Goal: Transaction & Acquisition: Obtain resource

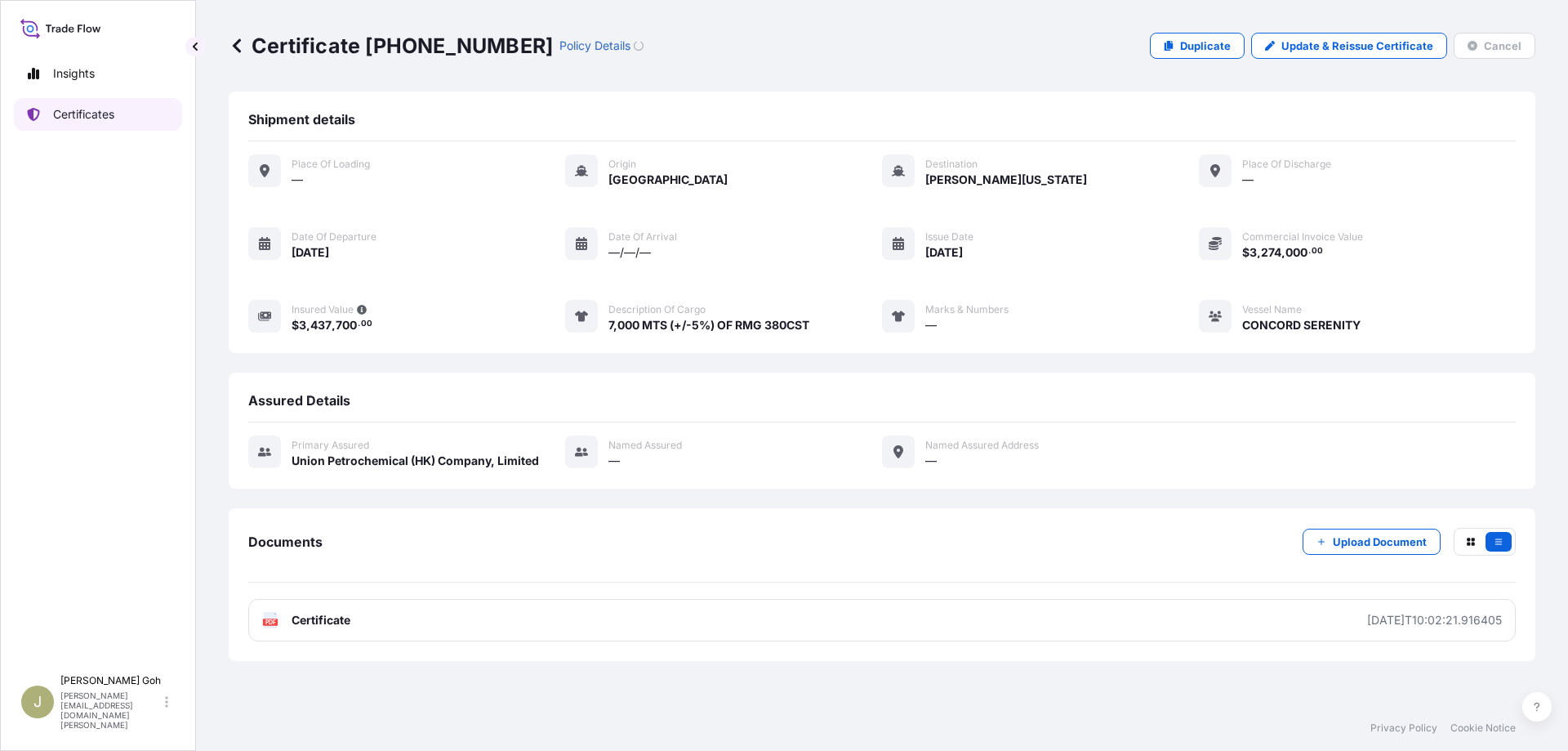
click at [120, 114] on link "Certificates" at bounding box center [97, 114] width 168 height 32
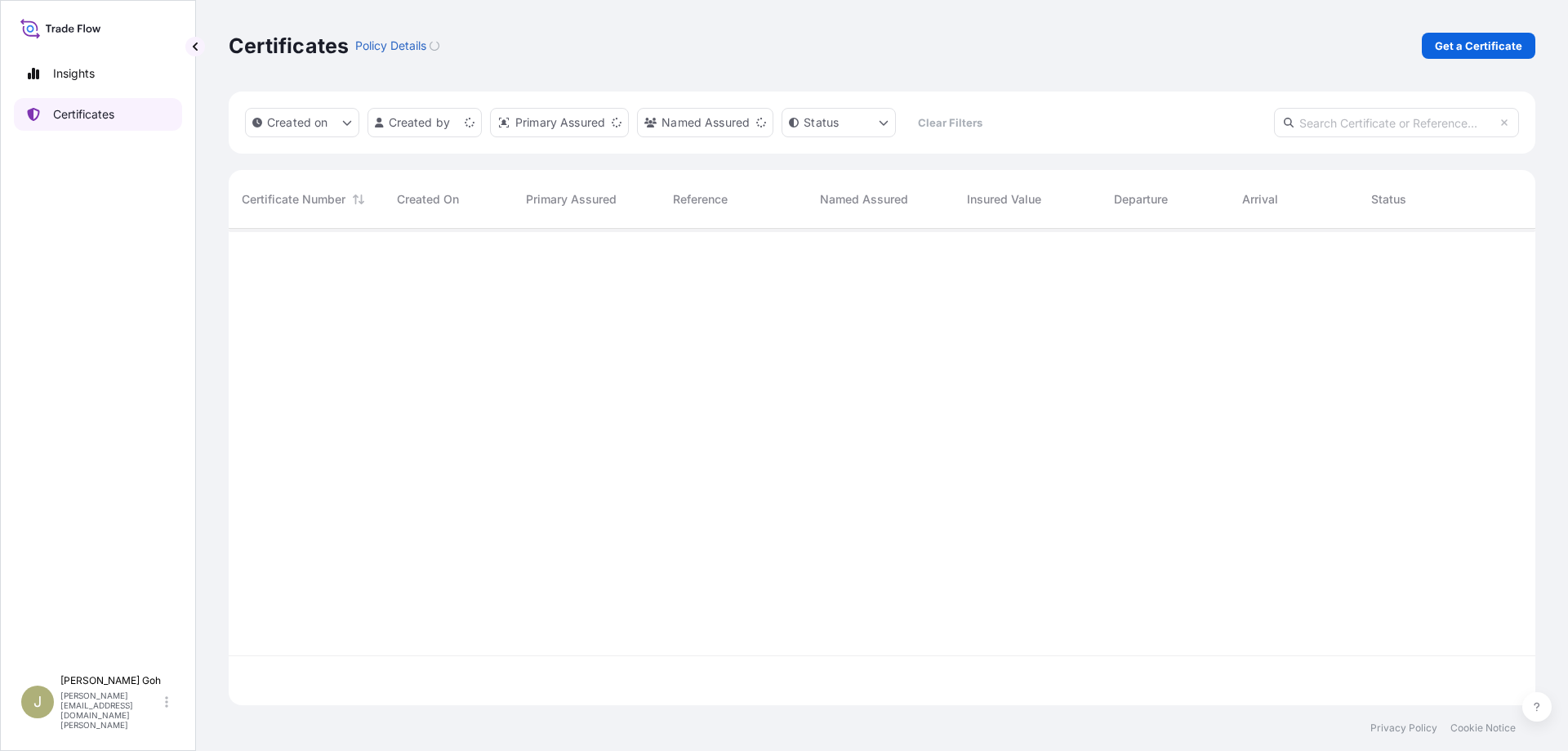
scroll to position [472, 1293]
click at [1508, 51] on p "Get a Certificate" at bounding box center [1479, 45] width 87 height 17
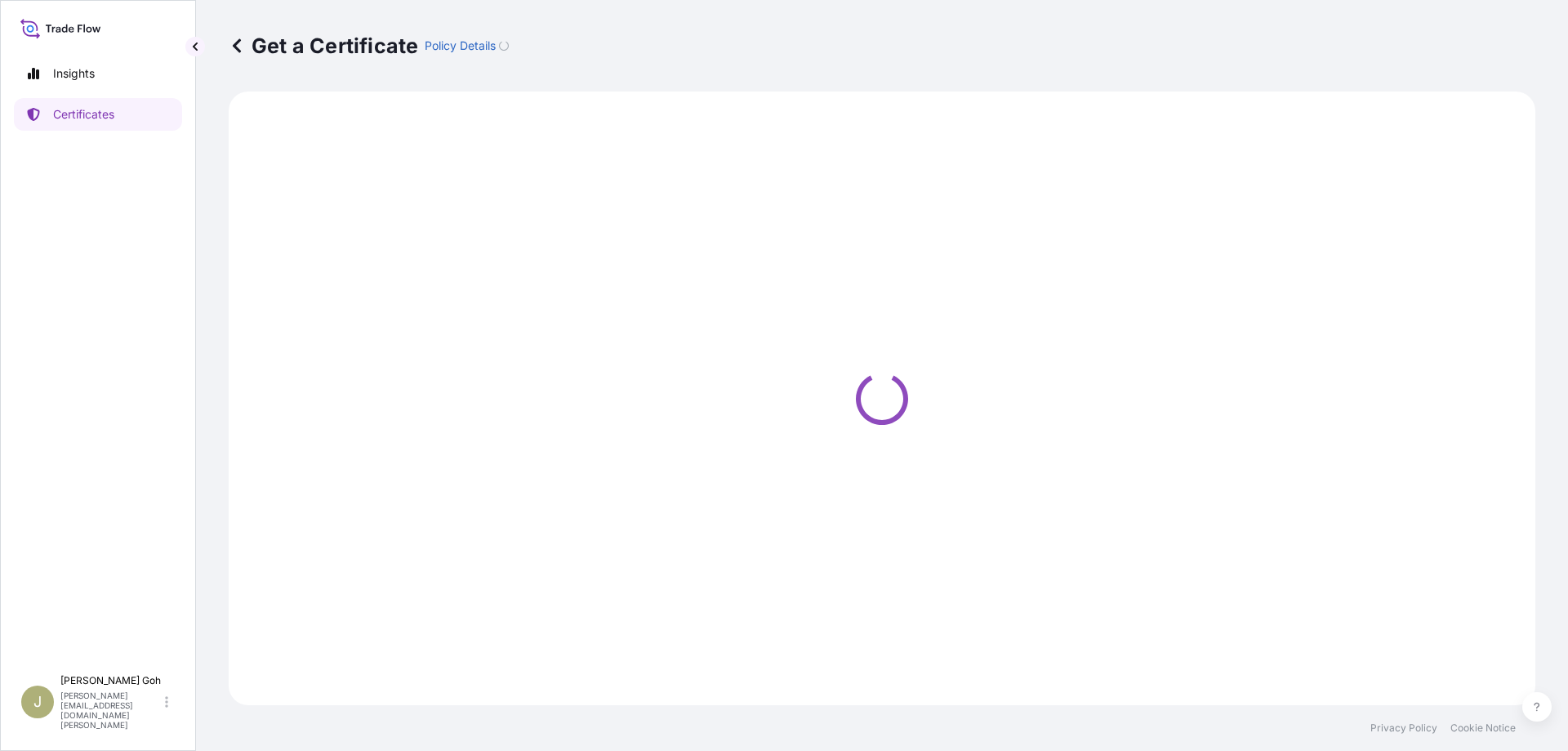
select select "Vessel"
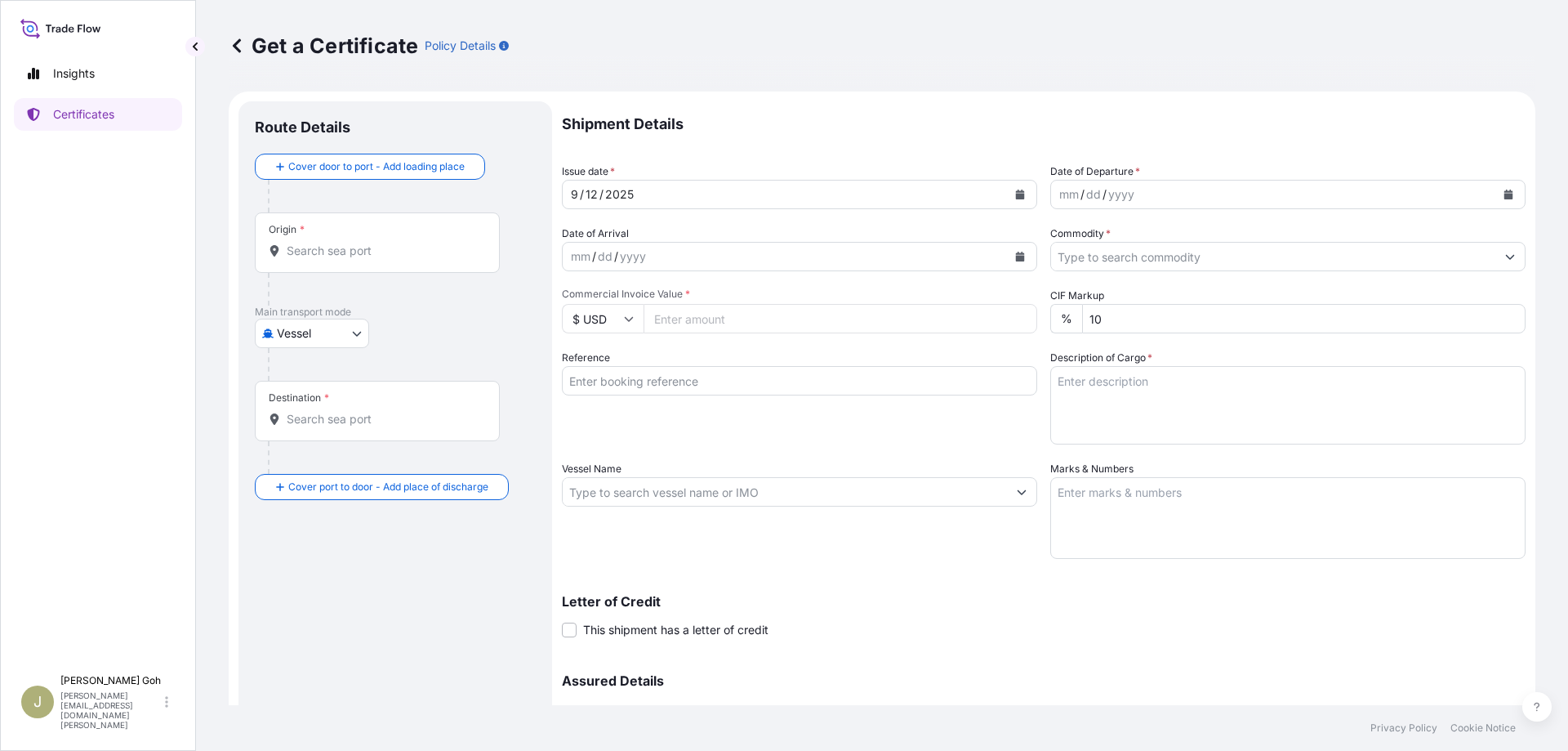
click at [1001, 652] on div "Shipment Details Issue date * [DATE] Date of Departure * mm / dd / yyyy Date of…" at bounding box center [1043, 459] width 964 height 717
click at [616, 199] on div "2025" at bounding box center [619, 195] width 31 height 20
click at [1015, 197] on icon "Calendar" at bounding box center [1020, 195] width 10 height 10
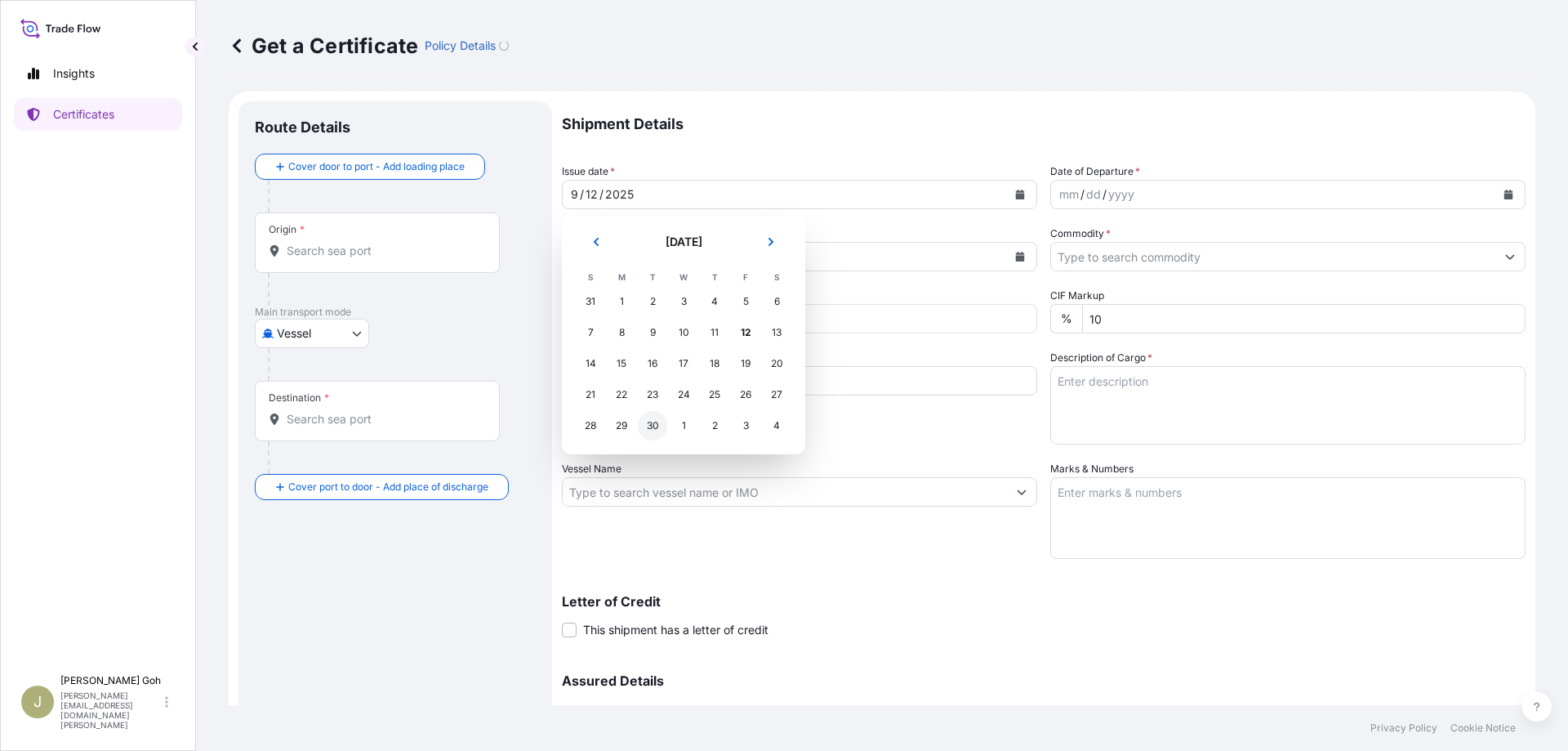
click at [649, 427] on div "30" at bounding box center [652, 426] width 29 height 29
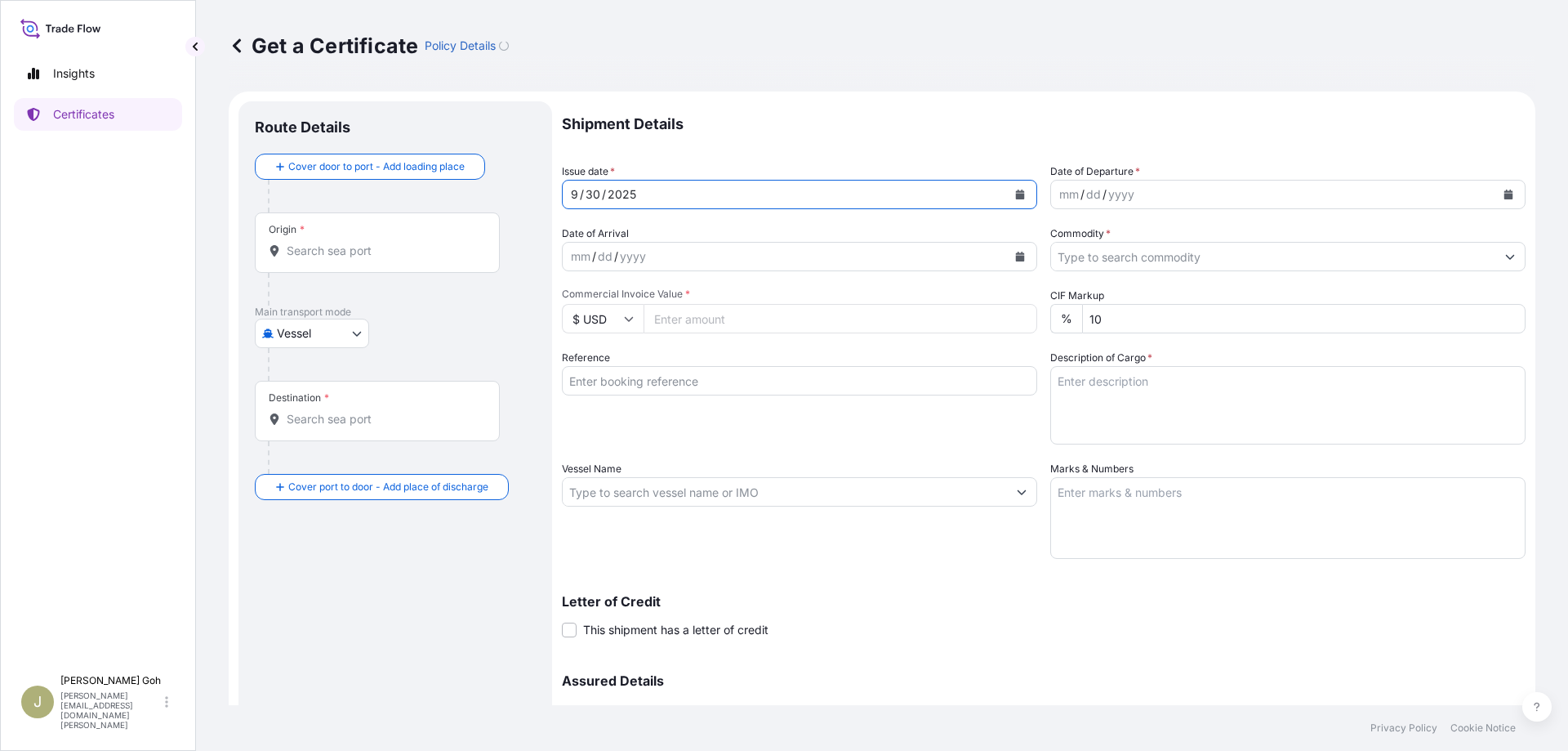
click at [1016, 198] on icon "Calendar" at bounding box center [1020, 195] width 9 height 10
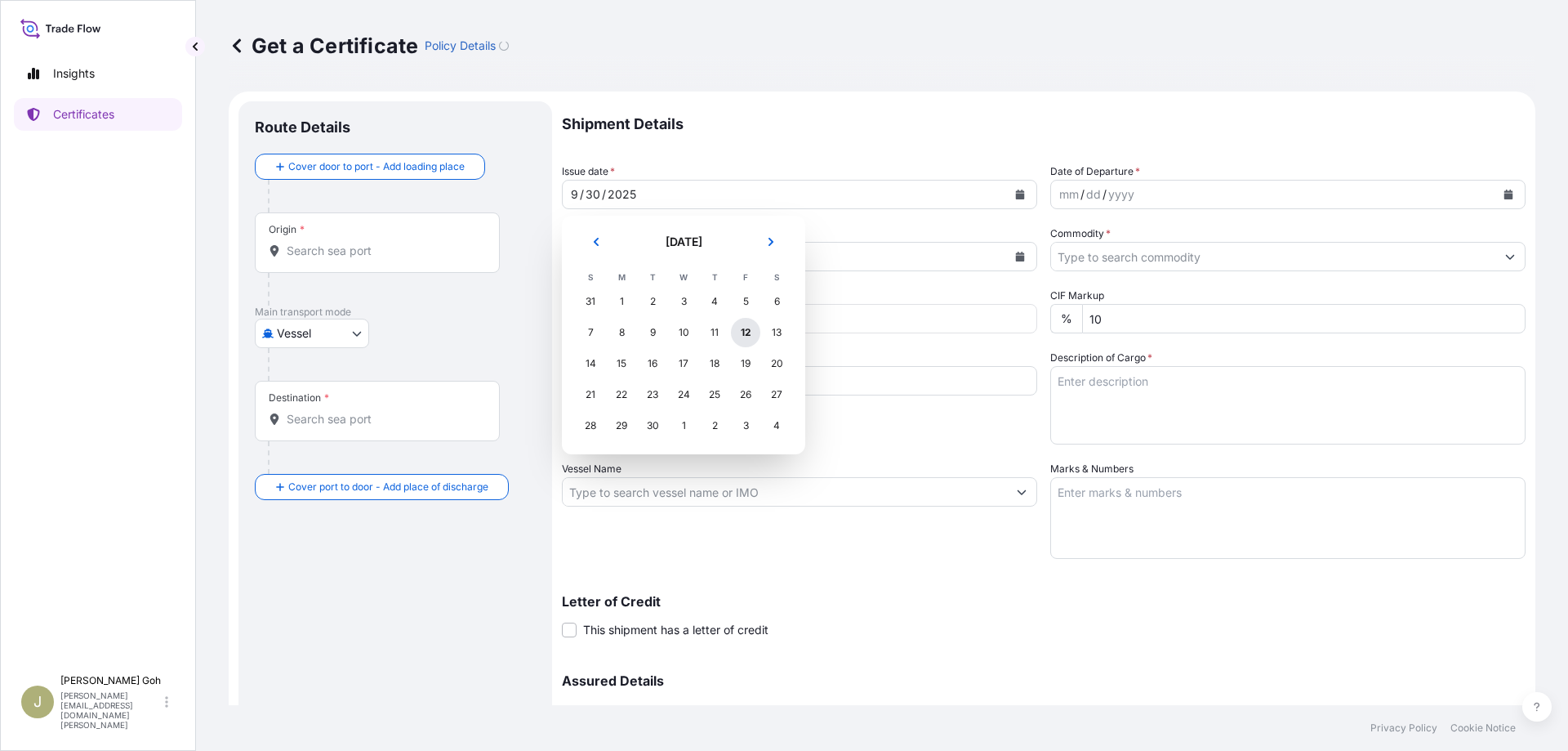
click at [746, 332] on div "12" at bounding box center [746, 332] width 29 height 29
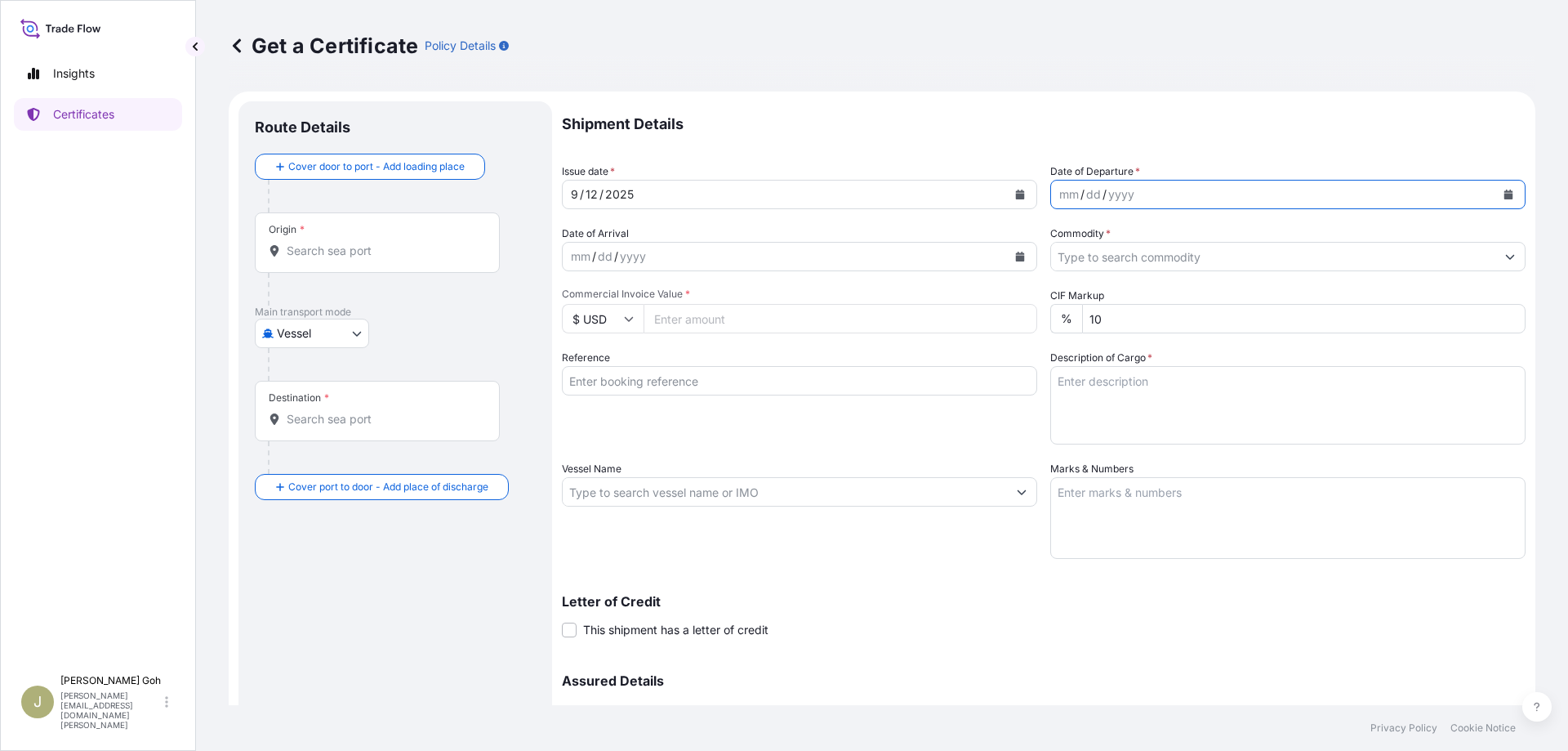
click at [1495, 191] on button "Calendar" at bounding box center [1508, 195] width 27 height 27
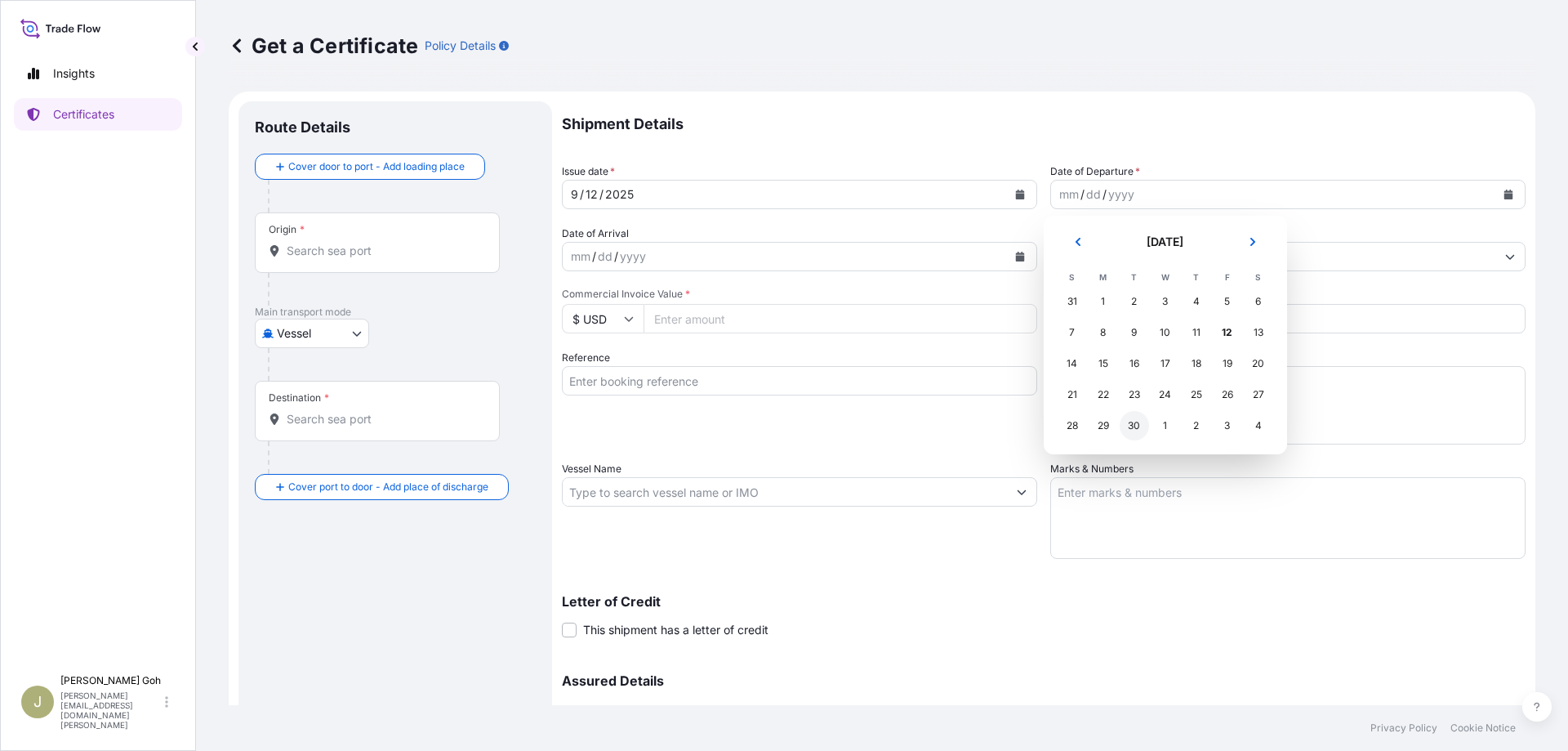
click at [1132, 424] on div "30" at bounding box center [1135, 426] width 29 height 29
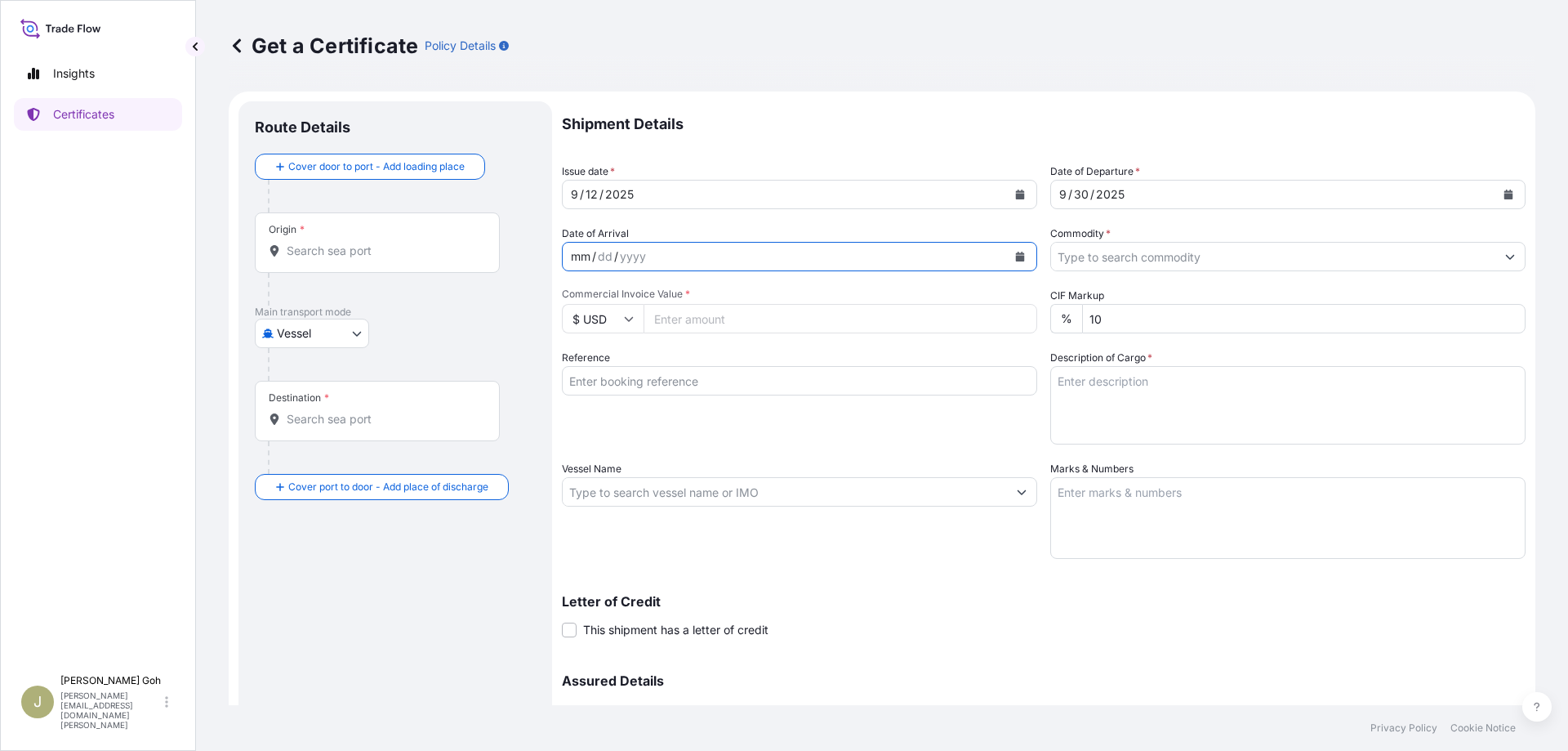
click at [798, 260] on div "mm / dd / yyyy" at bounding box center [785, 257] width 444 height 29
click at [840, 79] on div "Get a Certificate Policy Details" at bounding box center [882, 45] width 1307 height 91
click at [1069, 249] on input "Commodity *" at bounding box center [1273, 257] width 444 height 29
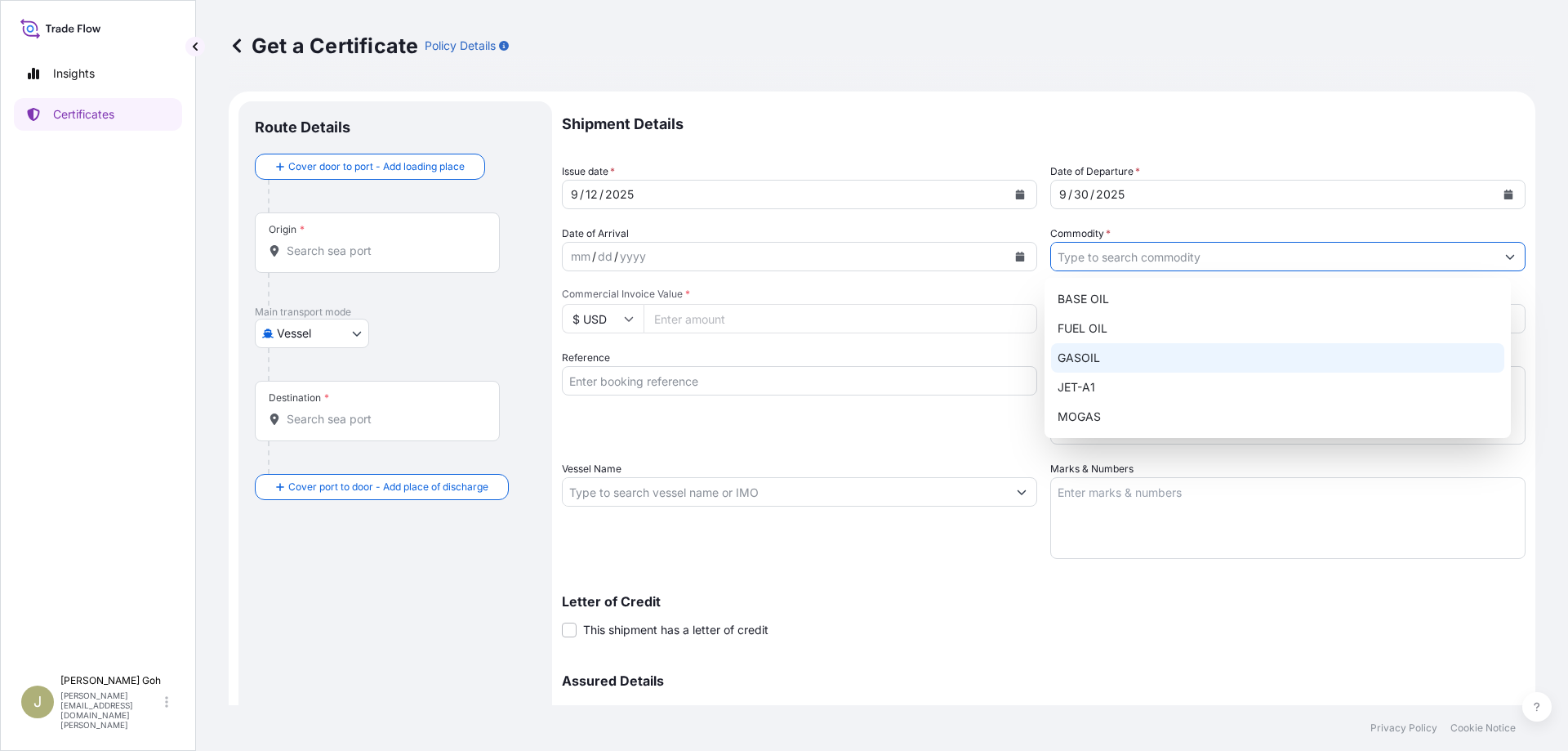
click at [1090, 351] on div "GASOIL" at bounding box center [1278, 358] width 454 height 29
type input "GASOIL"
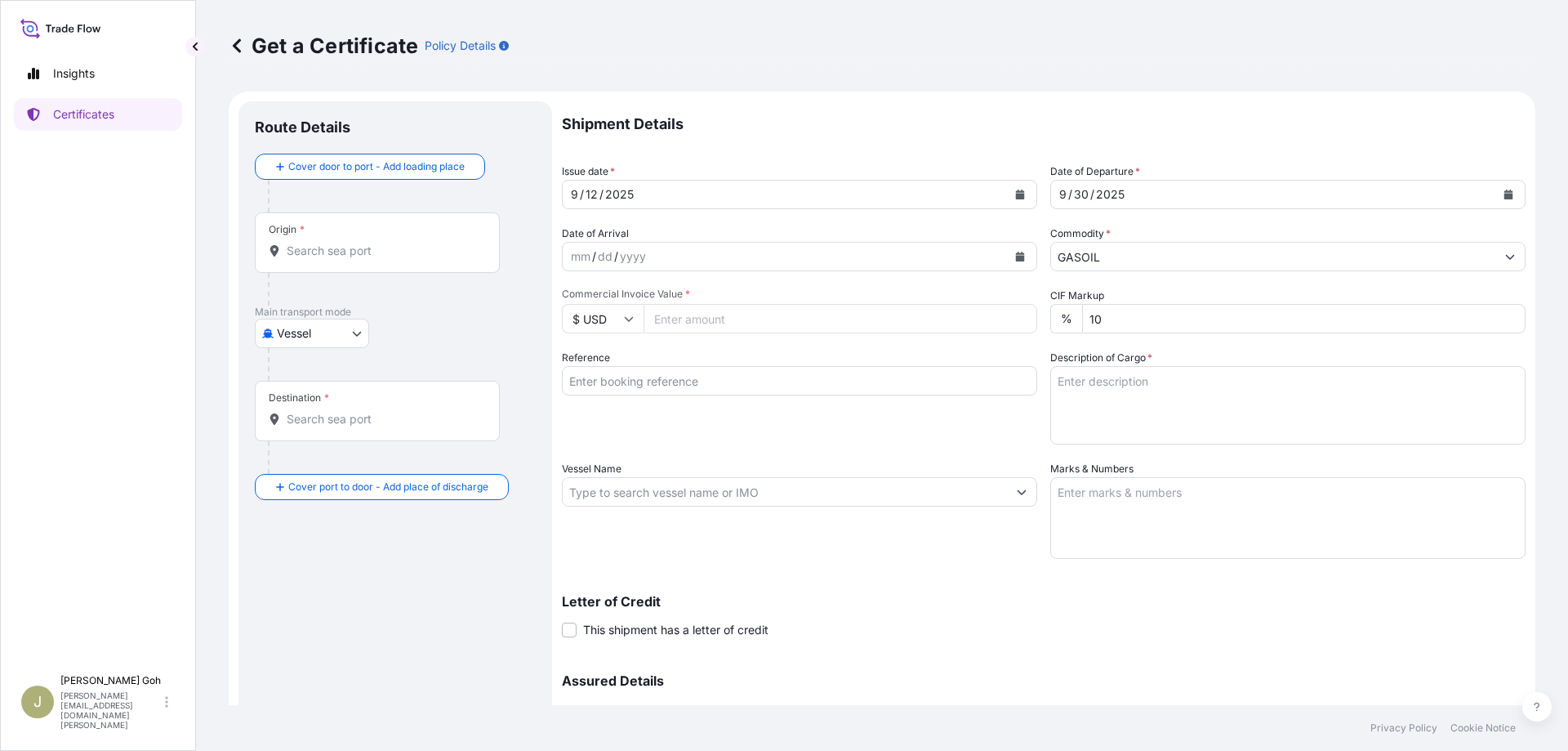
click at [816, 324] on input "Commercial Invoice Value *" at bounding box center [840, 318] width 394 height 29
type input "25900000.00"
click at [794, 443] on div "Reference" at bounding box center [800, 397] width 476 height 94
click at [1072, 400] on textarea "Description of Cargo *" at bounding box center [1288, 405] width 476 height 79
paste textarea "300,000 BBLS (+/-10PCT) OF GASOIL 0.05%S"
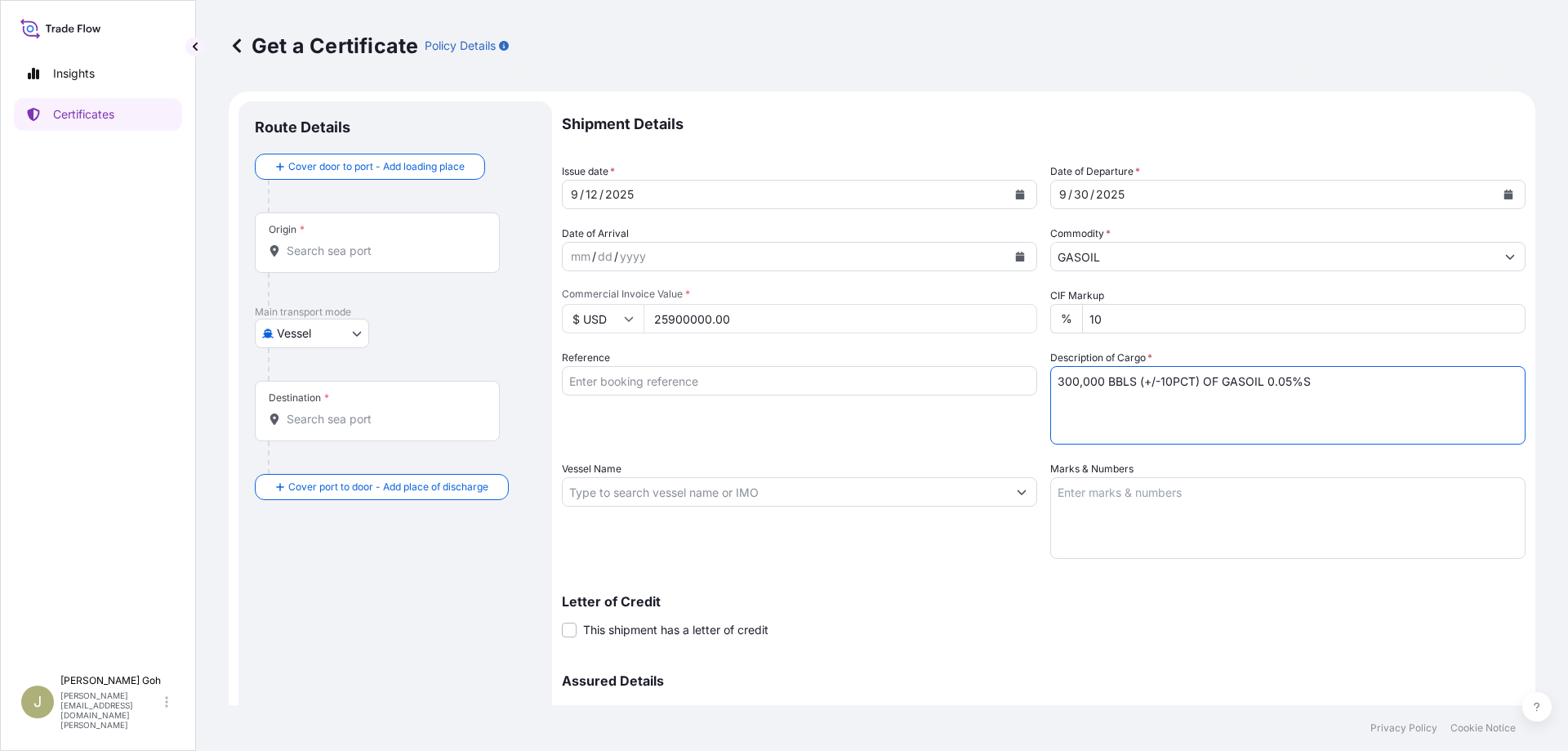
type textarea "300,000 BBLS (+/-10PCT) OF GASOIL 0.05%S"
click at [757, 486] on input "Vessel Name" at bounding box center [785, 492] width 444 height 29
paste input "9221683"
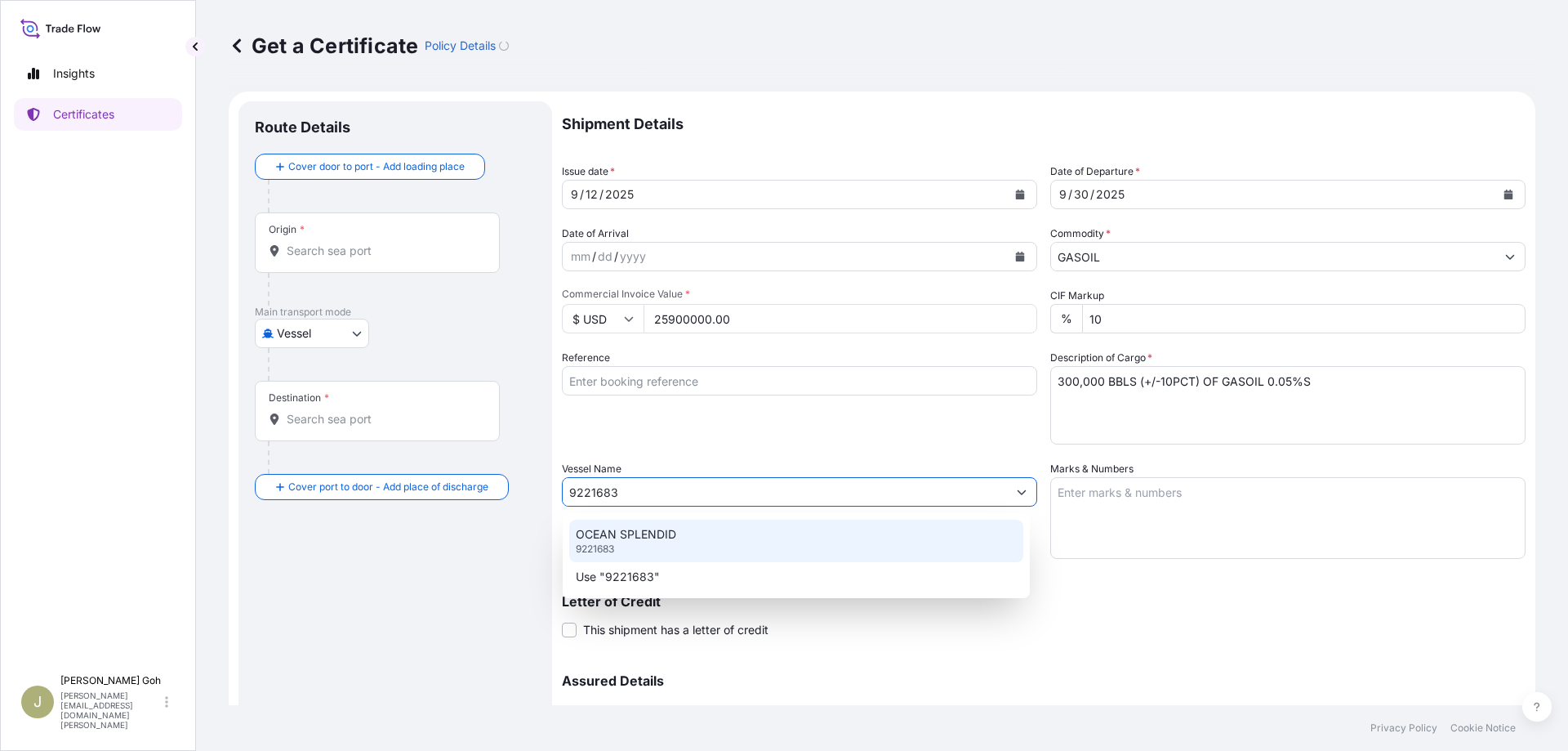
click at [763, 526] on div "OCEAN SPLENDID 9221683" at bounding box center [796, 541] width 454 height 42
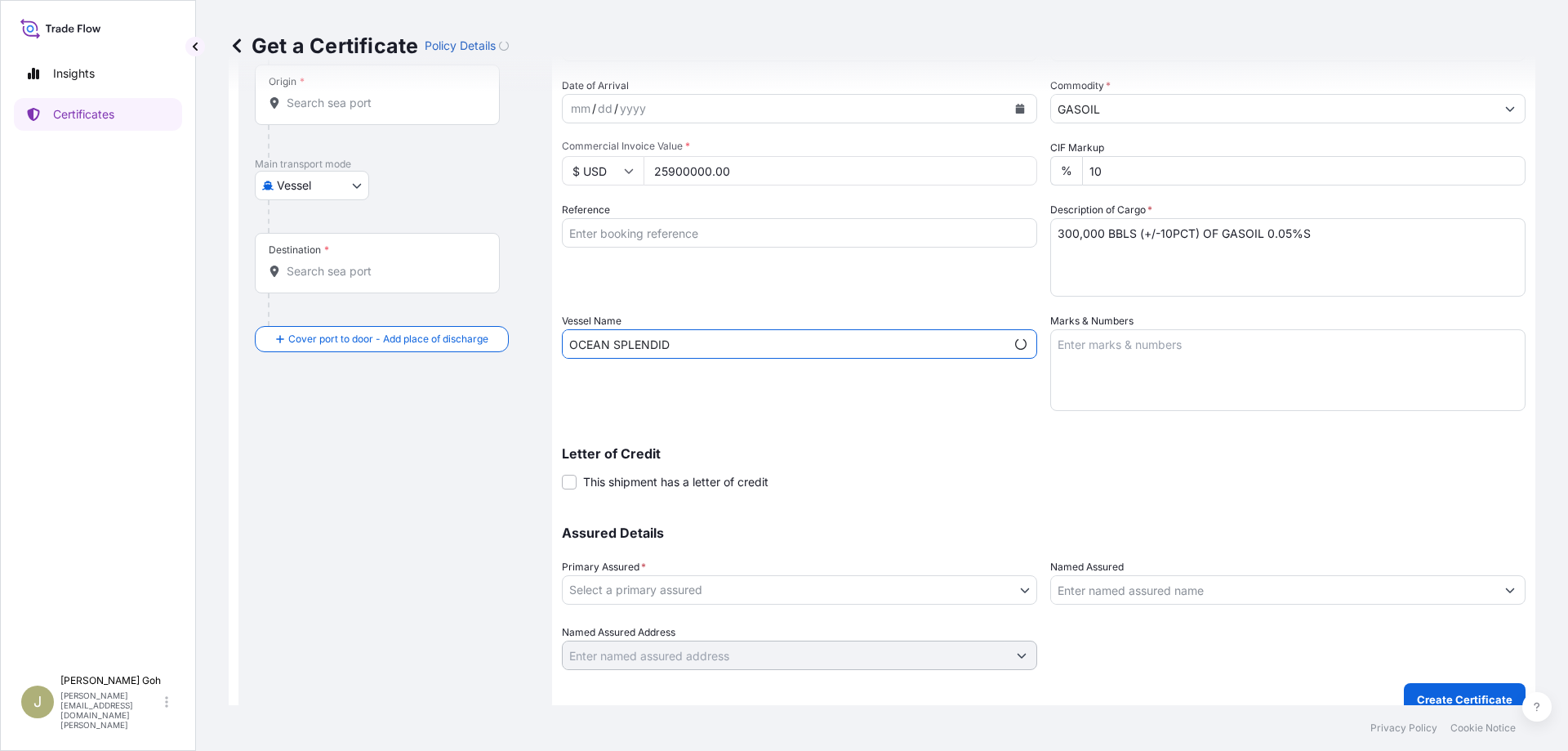
scroll to position [158, 0]
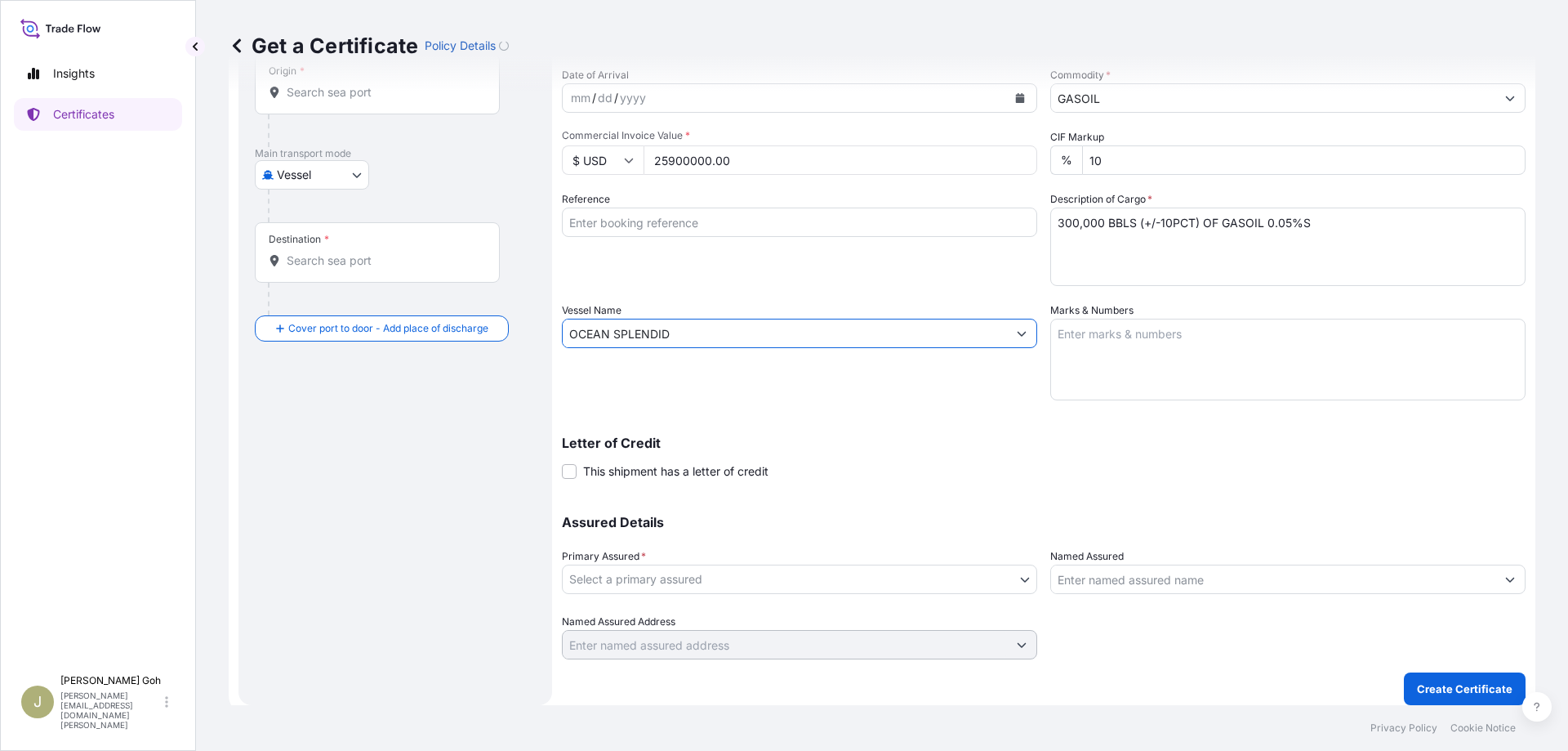
type input "OCEAN SPLENDID"
click at [657, 570] on body "Insights Certificates J [PERSON_NAME] [PERSON_NAME][EMAIL_ADDRESS][DOMAIN_NAME]…" at bounding box center [784, 376] width 1568 height 751
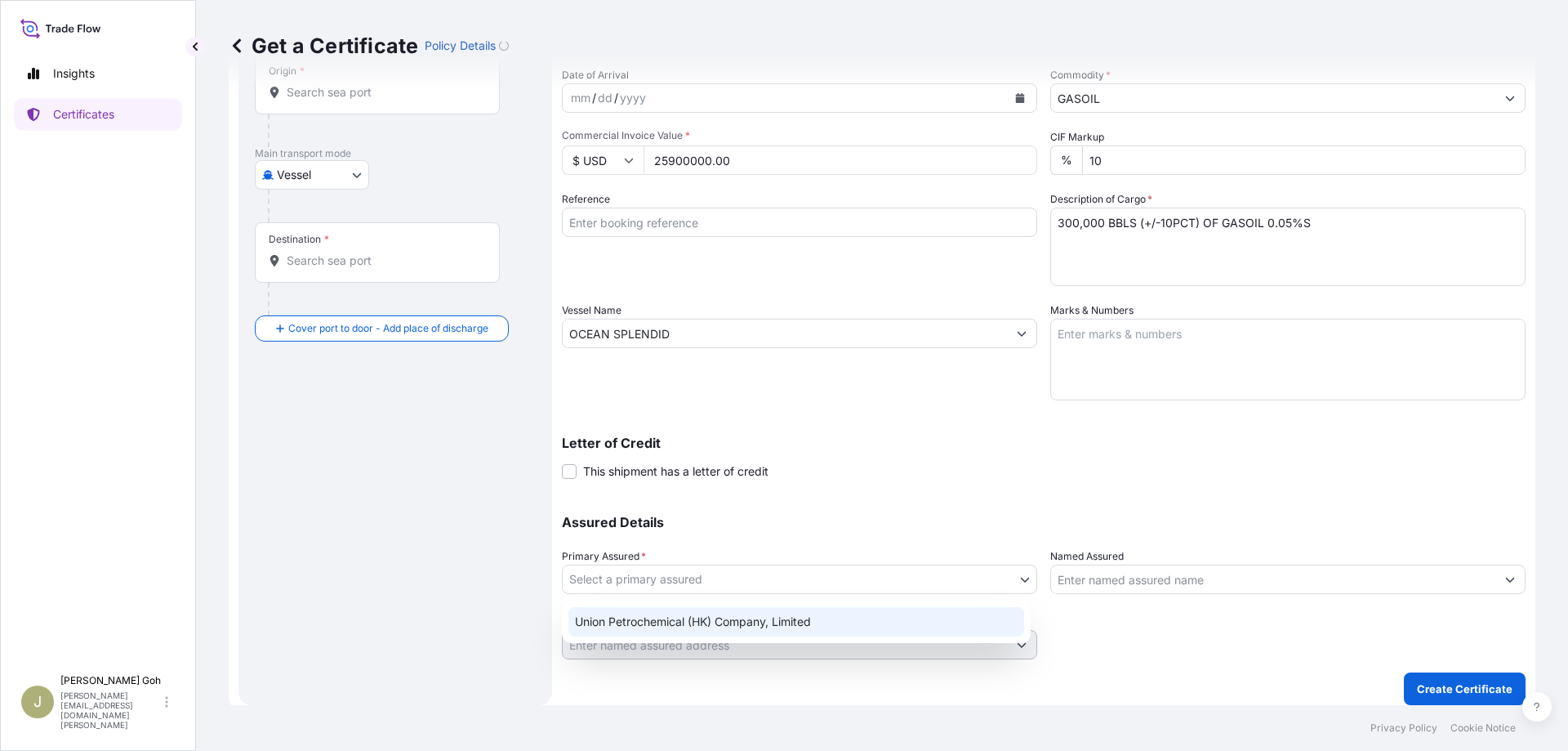
click at [688, 624] on div "Union Petrochemical (HK) Company, Limited" at bounding box center [797, 622] width 456 height 29
select select "31571"
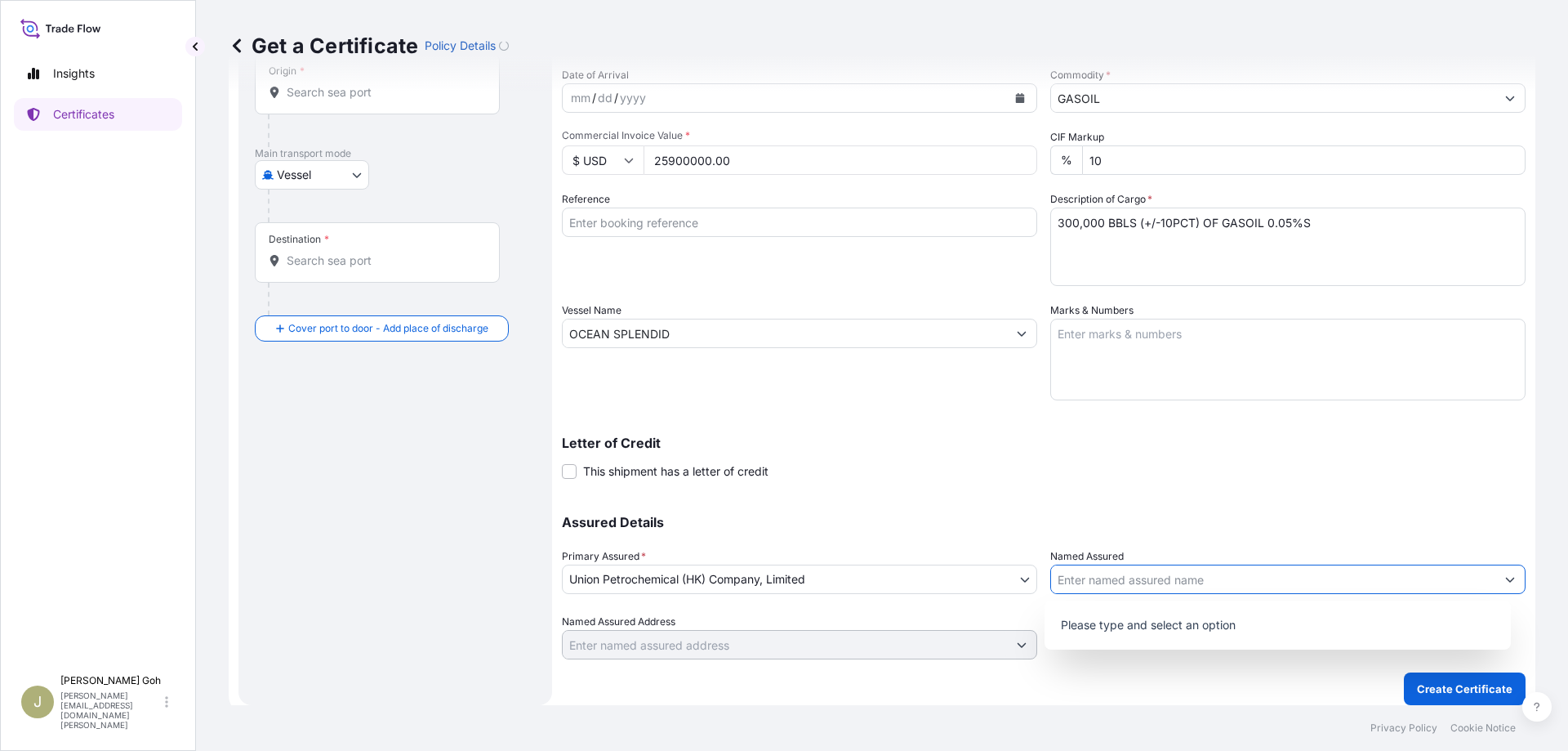
click at [1177, 584] on input "Named Assured" at bounding box center [1273, 579] width 444 height 29
click at [973, 481] on div "Shipment Details Issue date * [DATE] Date of Departure * [DATE] Date of Arrival…" at bounding box center [1043, 301] width 964 height 717
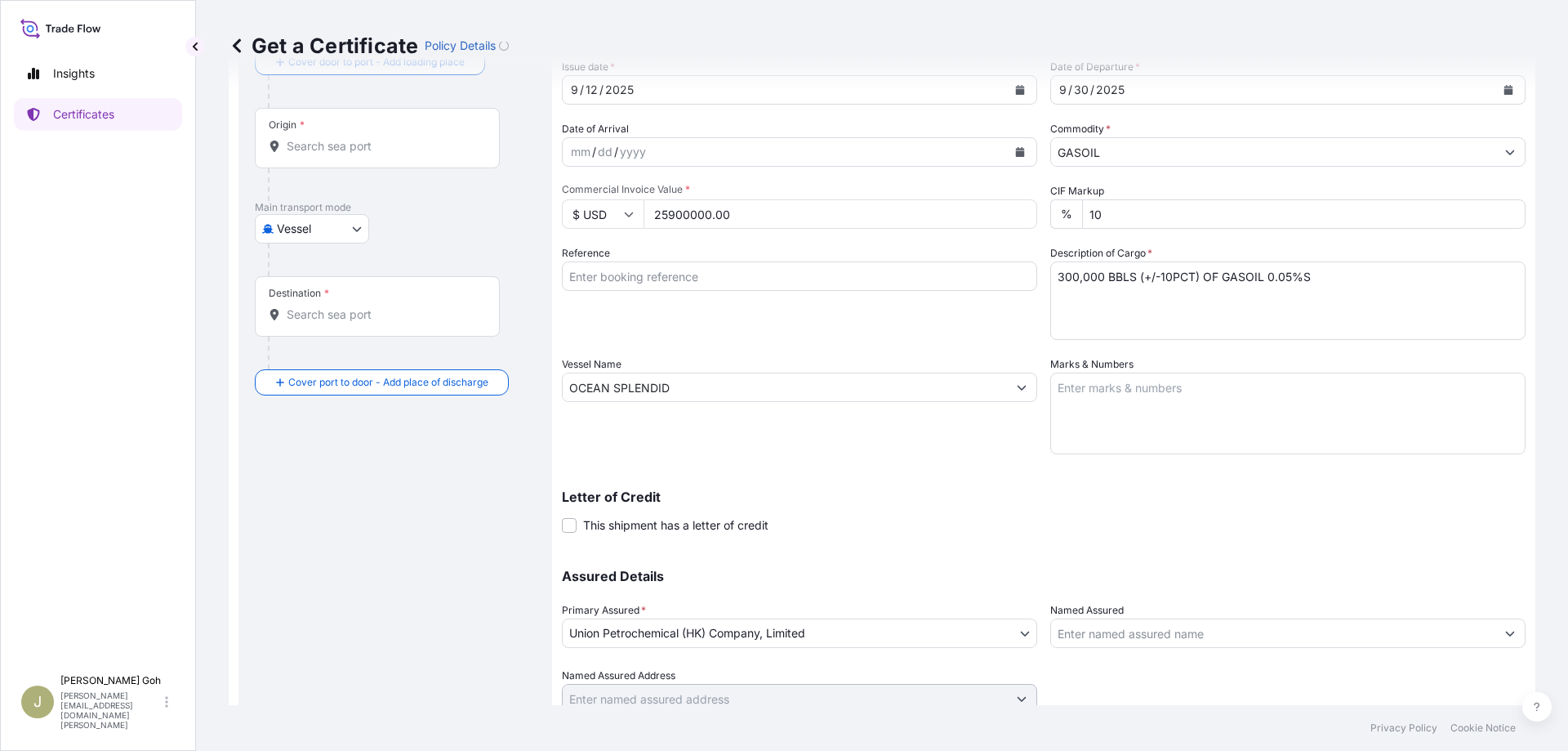
scroll to position [77, 0]
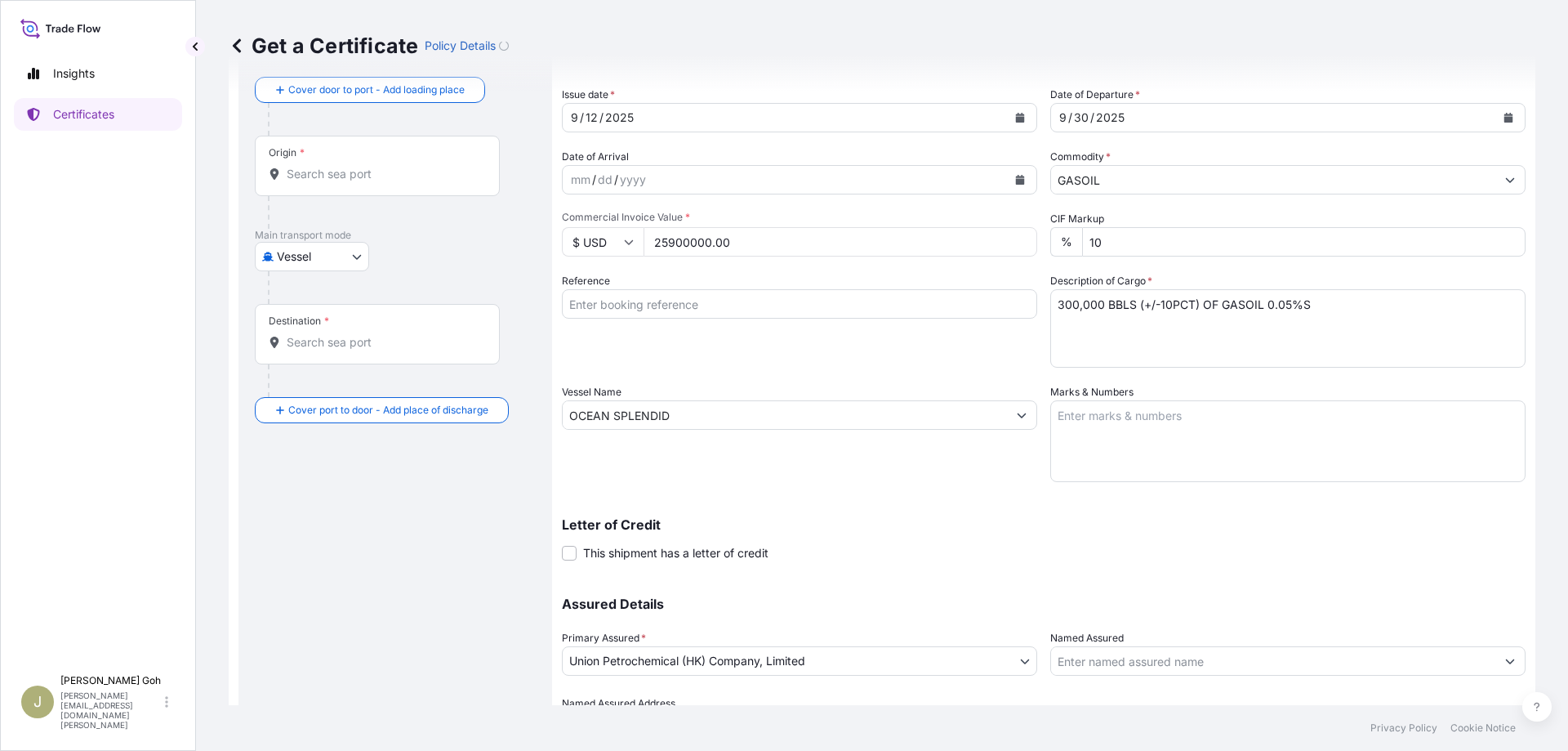
click at [420, 172] on input "Origin *" at bounding box center [383, 174] width 193 height 17
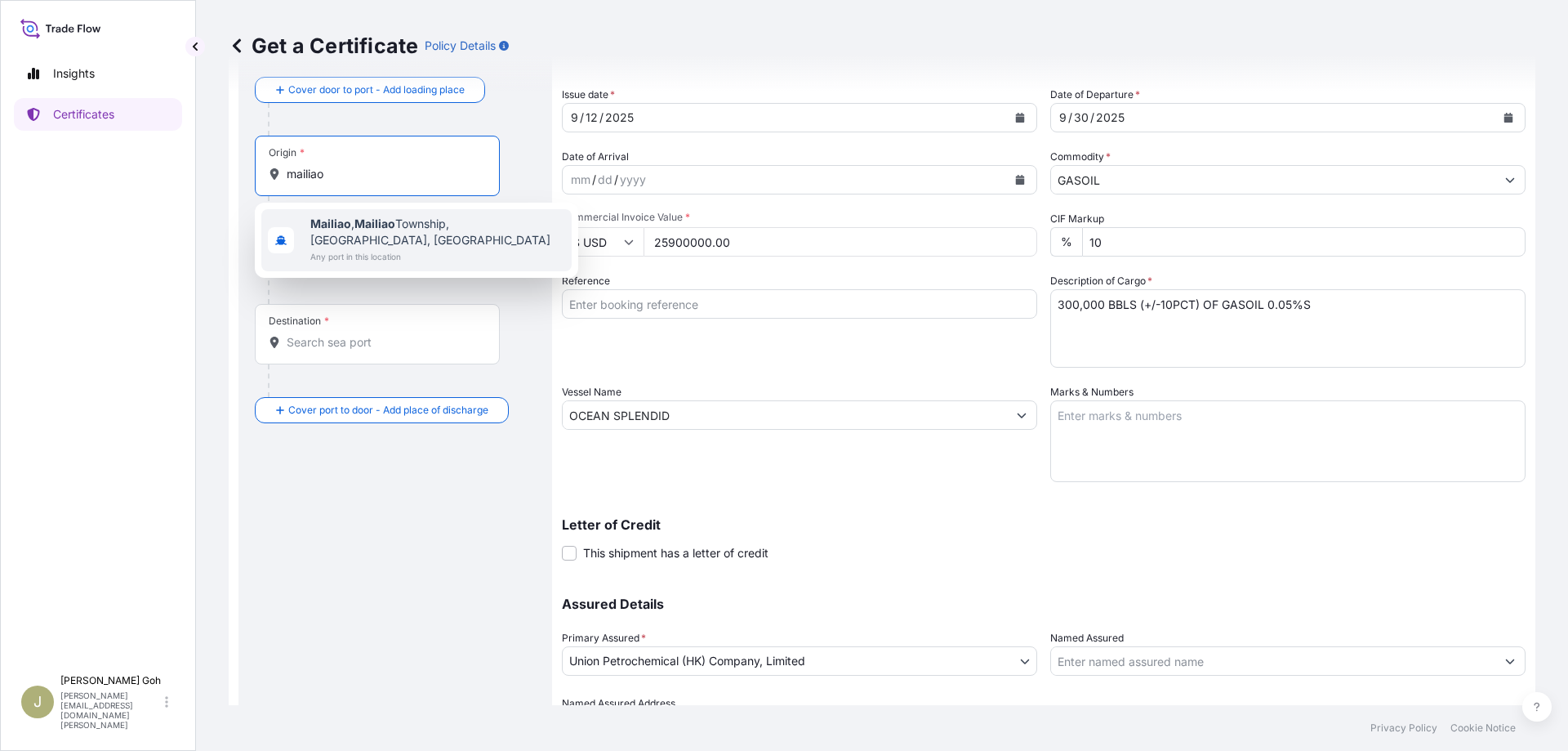
click at [413, 239] on span "Mailiao , [GEOGRAPHIC_DATA], [GEOGRAPHIC_DATA], [GEOGRAPHIC_DATA]" at bounding box center [437, 231] width 254 height 32
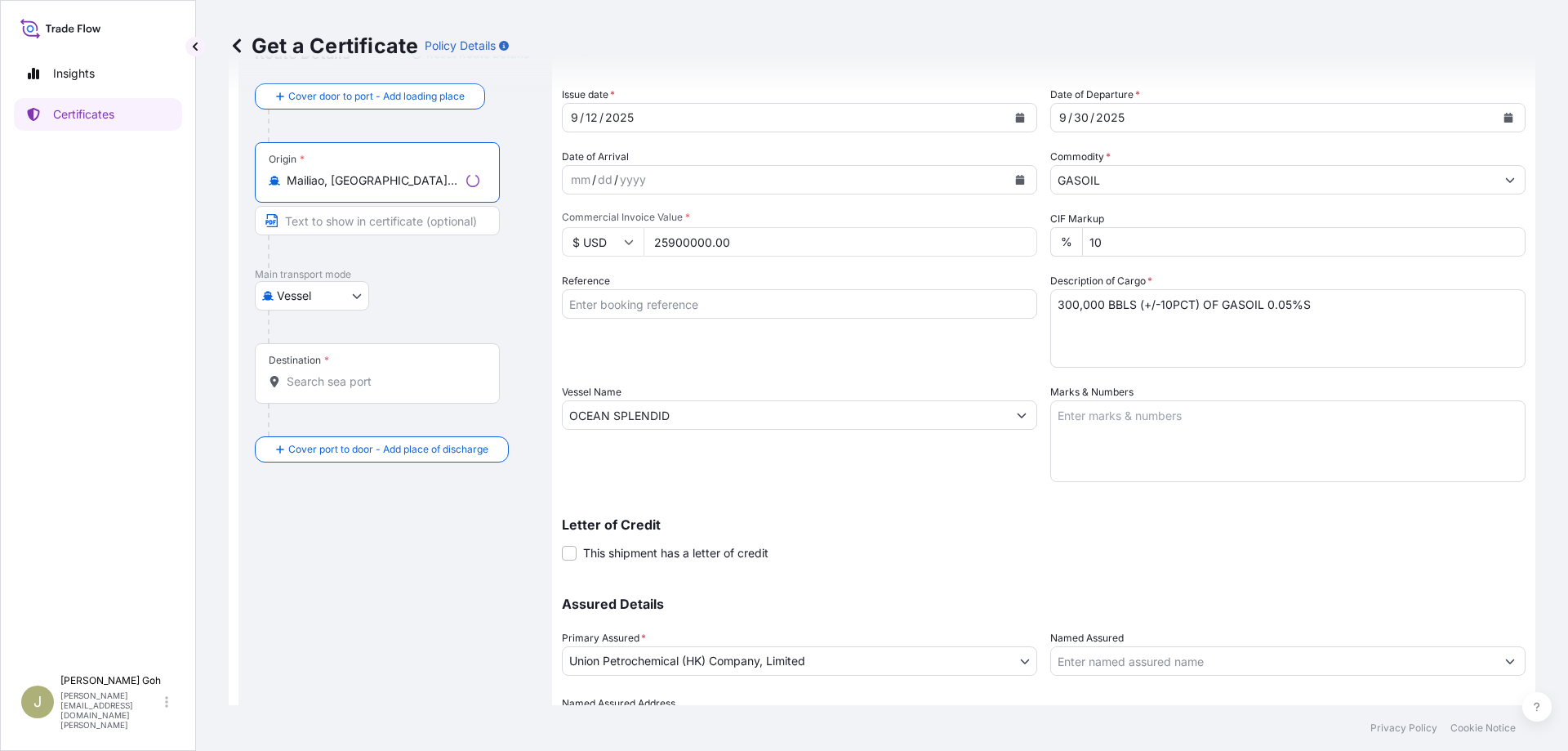
type input "Mailiao, [GEOGRAPHIC_DATA], [GEOGRAPHIC_DATA], [GEOGRAPHIC_DATA]"
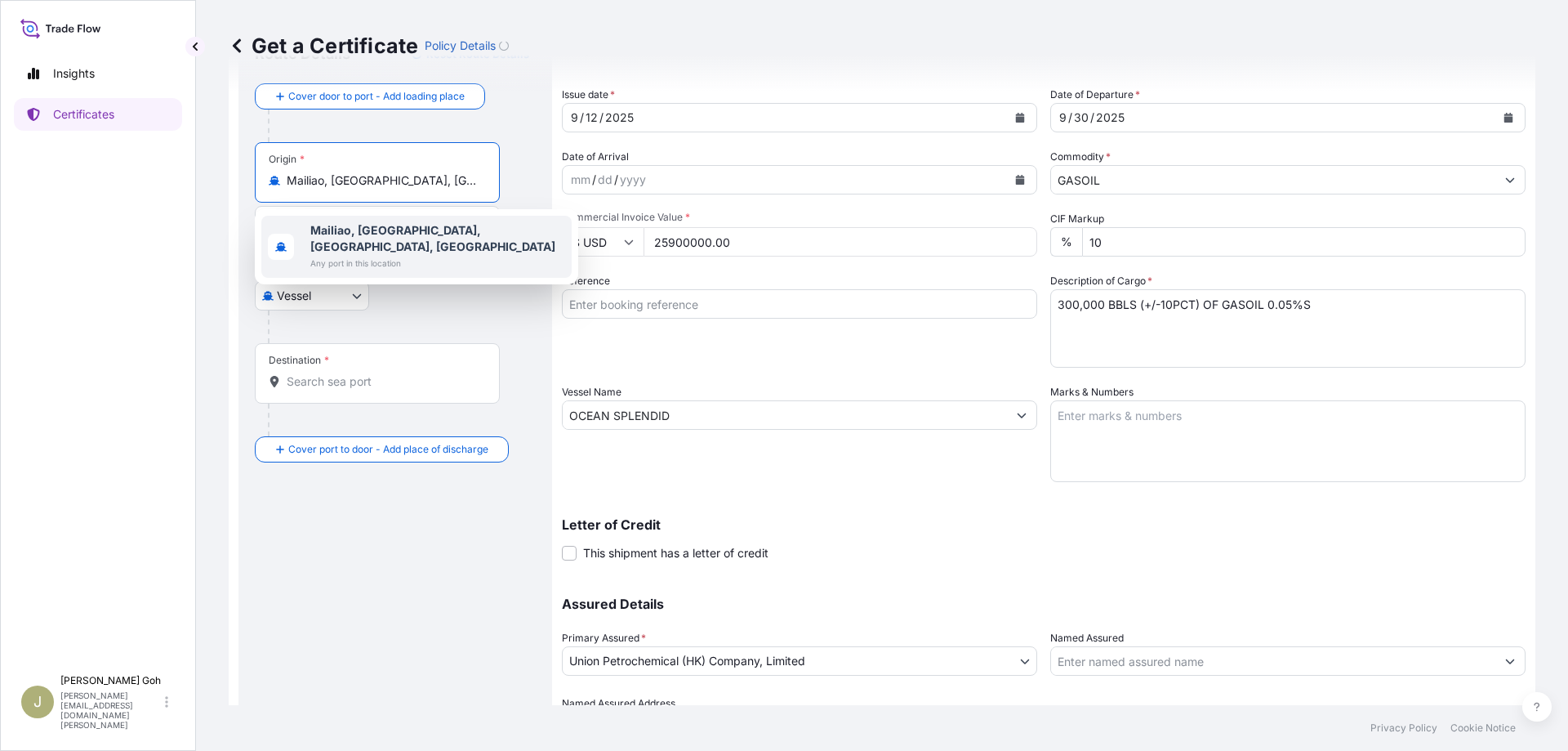
click at [383, 240] on span "Mailiao, [GEOGRAPHIC_DATA], [GEOGRAPHIC_DATA], [GEOGRAPHIC_DATA]" at bounding box center [437, 238] width 254 height 32
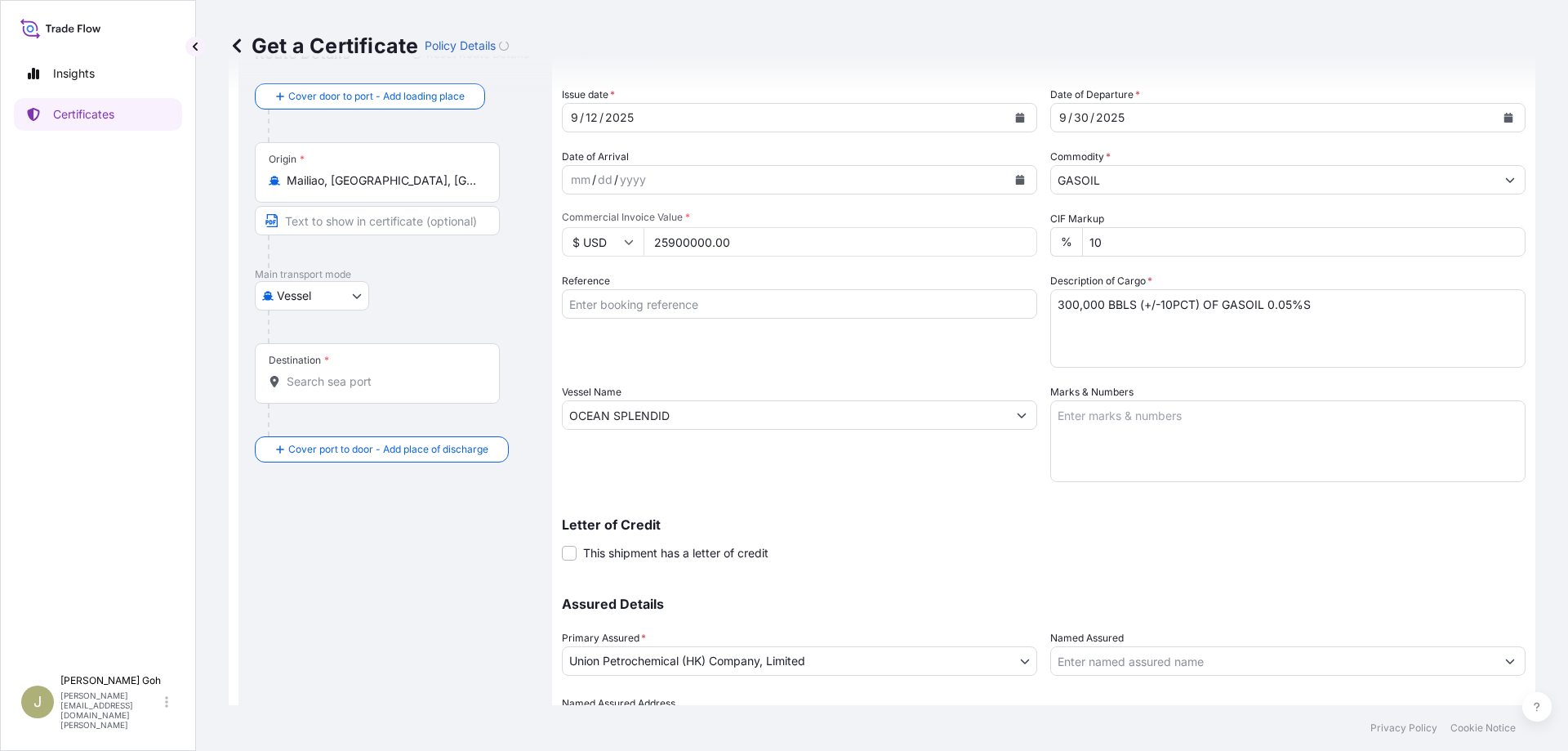
click at [371, 359] on div "Destination *" at bounding box center [376, 374] width 245 height 61
click at [371, 374] on input "Destination *" at bounding box center [383, 381] width 193 height 17
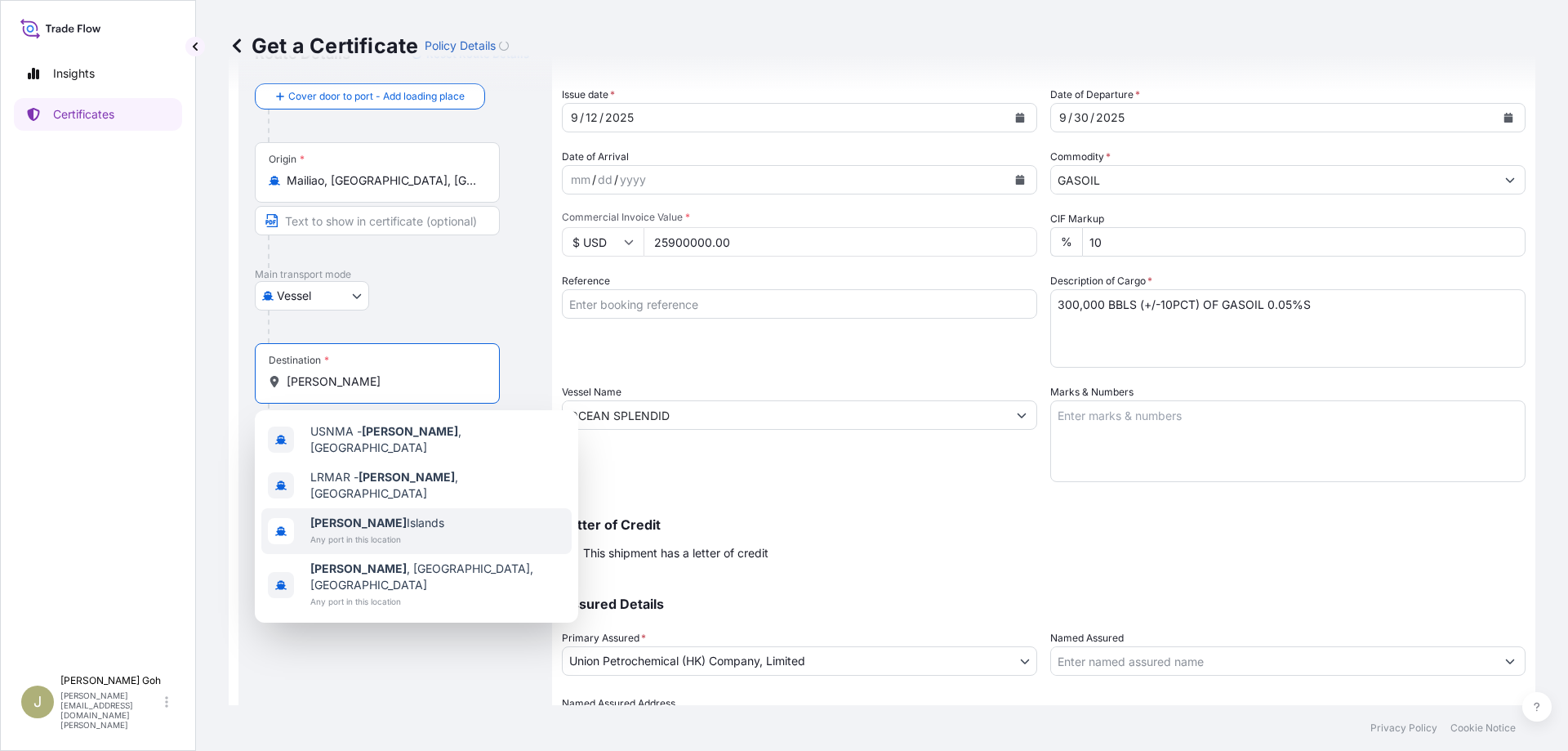
click at [422, 513] on div "[PERSON_NAME][GEOGRAPHIC_DATA] Any port in this location" at bounding box center [417, 531] width 310 height 46
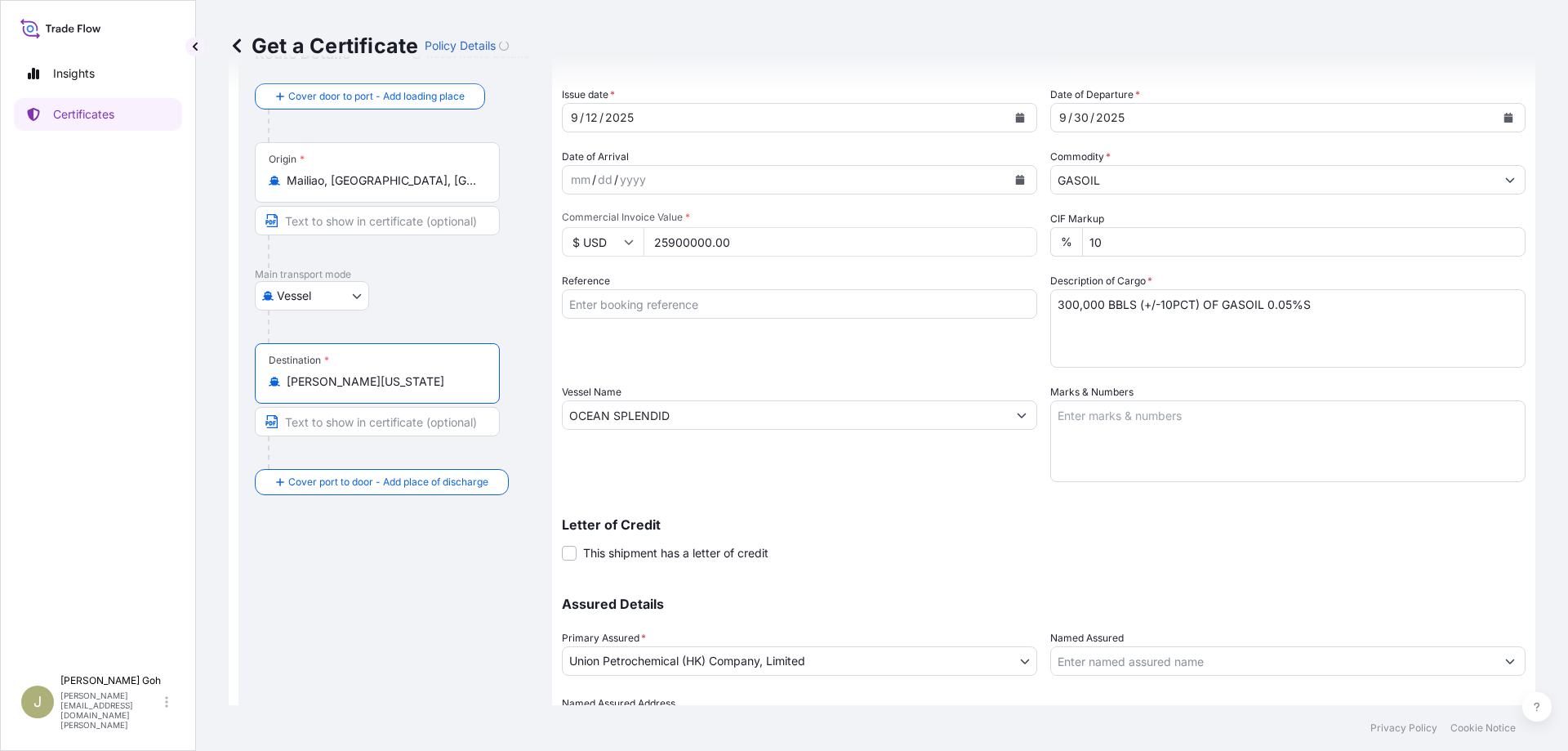
type input "[PERSON_NAME][US_STATE]"
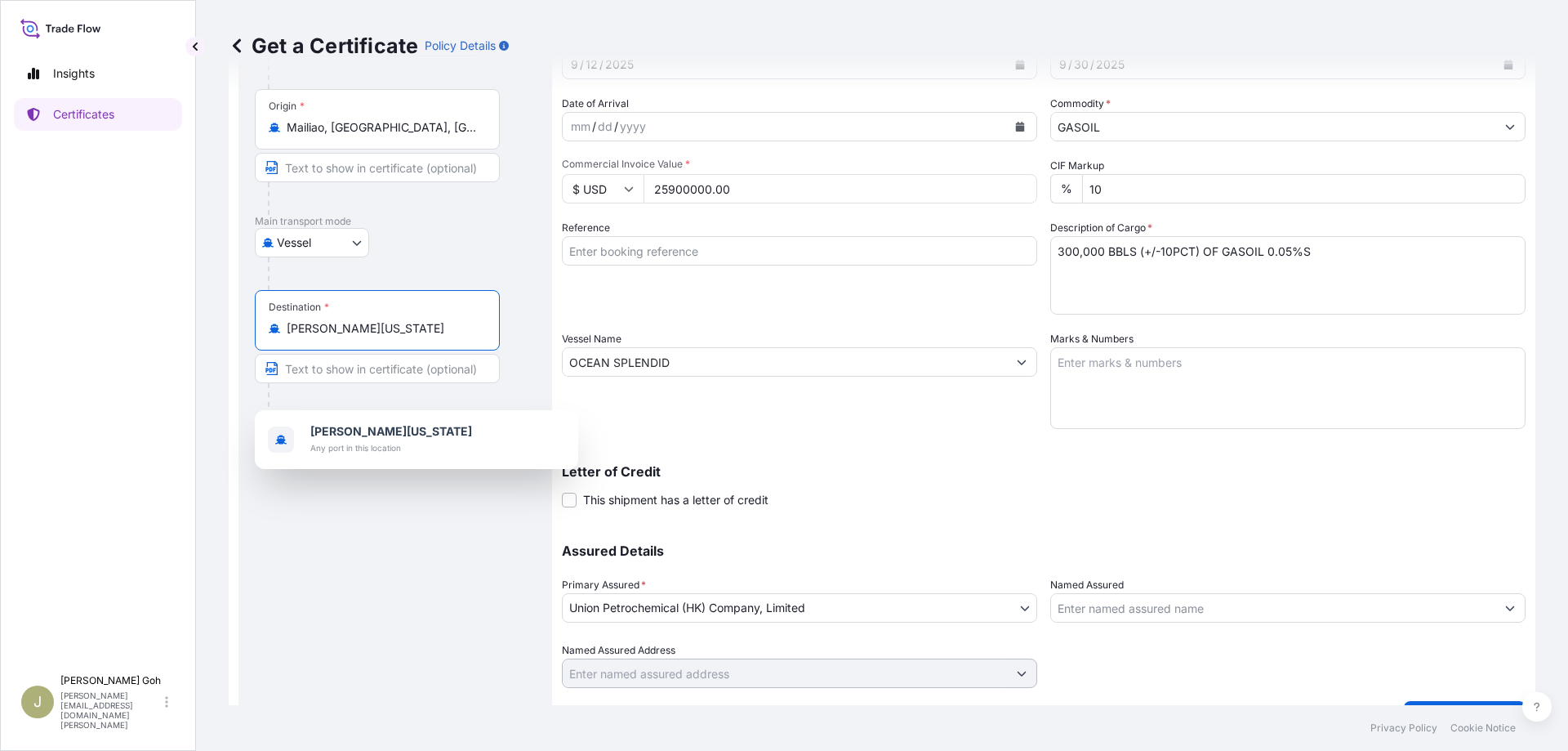
scroll to position [158, 0]
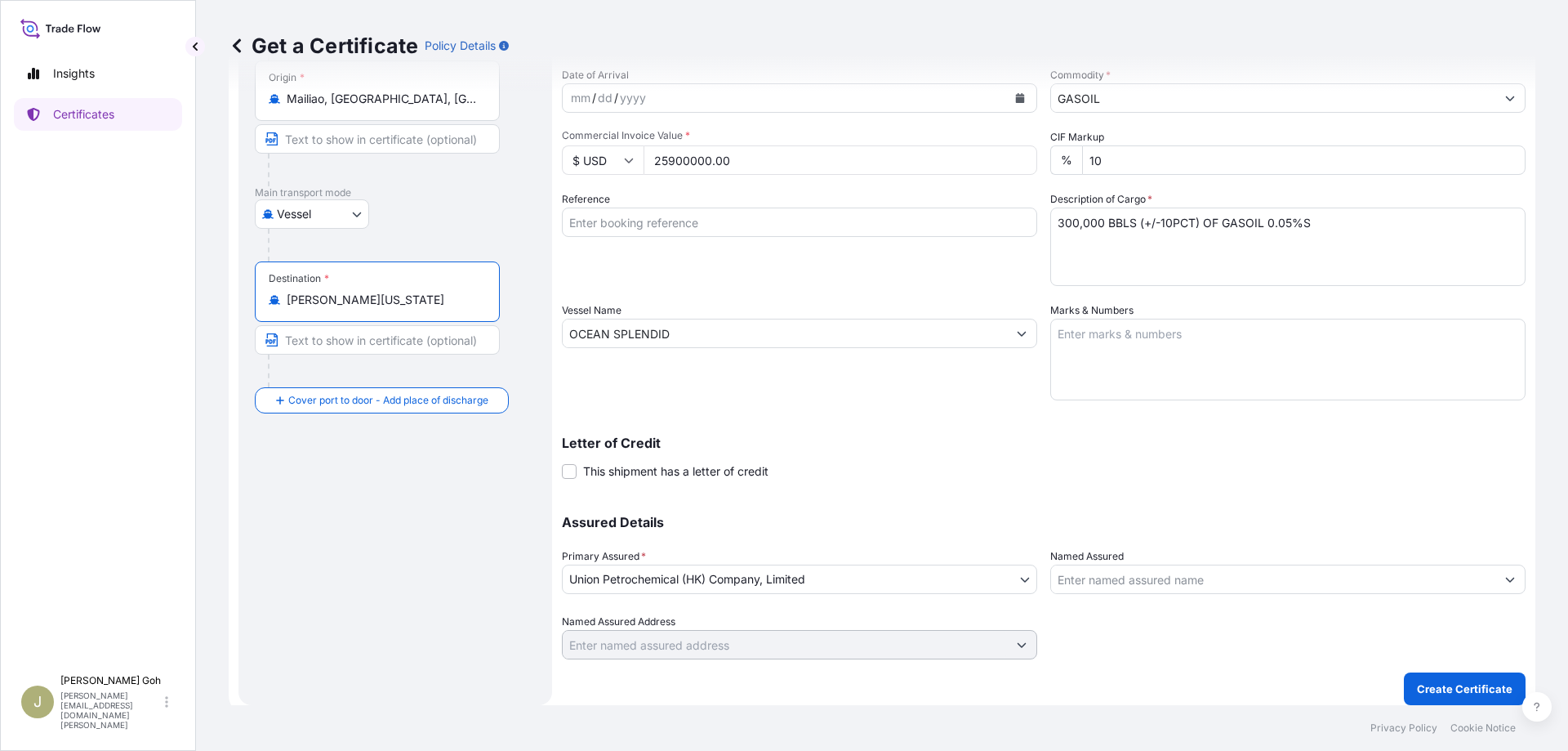
click at [376, 478] on div "Route Details Reset Route Details Cover door to port - Add loading place Place …" at bounding box center [395, 323] width 281 height 729
click at [1258, 498] on div "Assured Details Primary Assured * Union Petrochemical (HK) Company, Limited Uni…" at bounding box center [1043, 578] width 964 height 163
drag, startPoint x: 441, startPoint y: 661, endPoint x: 447, endPoint y: 666, distance: 7.8
click at [439, 661] on div "Get a Certificate Policy Details Route Details Reset Route Details Cover door t…" at bounding box center [882, 352] width 1372 height 705
click at [1072, 223] on textarea "300,000 BBLS (+/-10PCT) OF GASOIL 0.05%S" at bounding box center [1288, 247] width 476 height 79
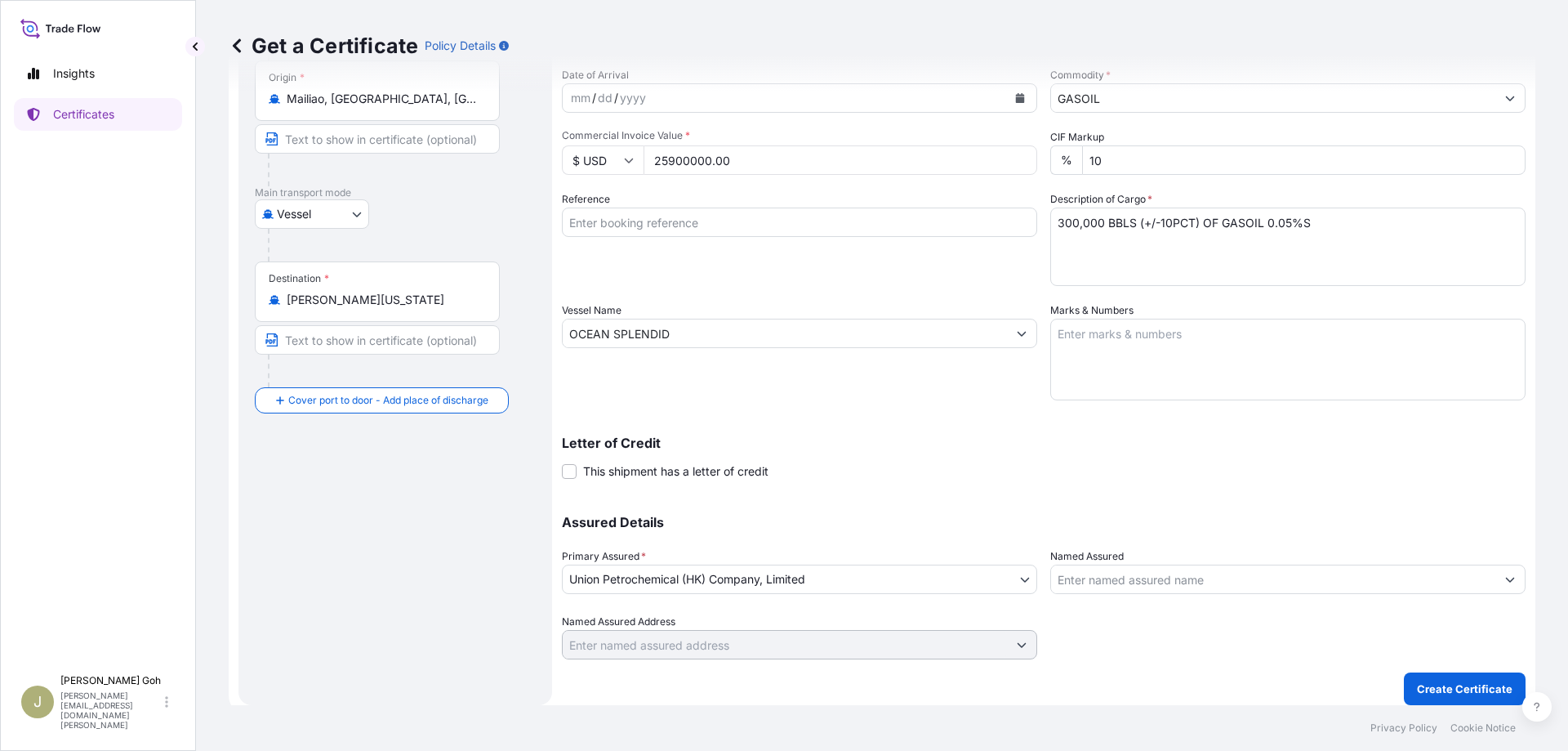
click at [1063, 220] on textarea "300,000 BBLS (+/-10PCT) OF GASOIL 0.05%S" at bounding box center [1288, 247] width 476 height 79
type textarea "120,000 BBLS (+/-10PCT) OF GASOIL 0.05%S"
click at [741, 163] on input "25900000.00" at bounding box center [840, 160] width 394 height 29
type input "10360000.00"
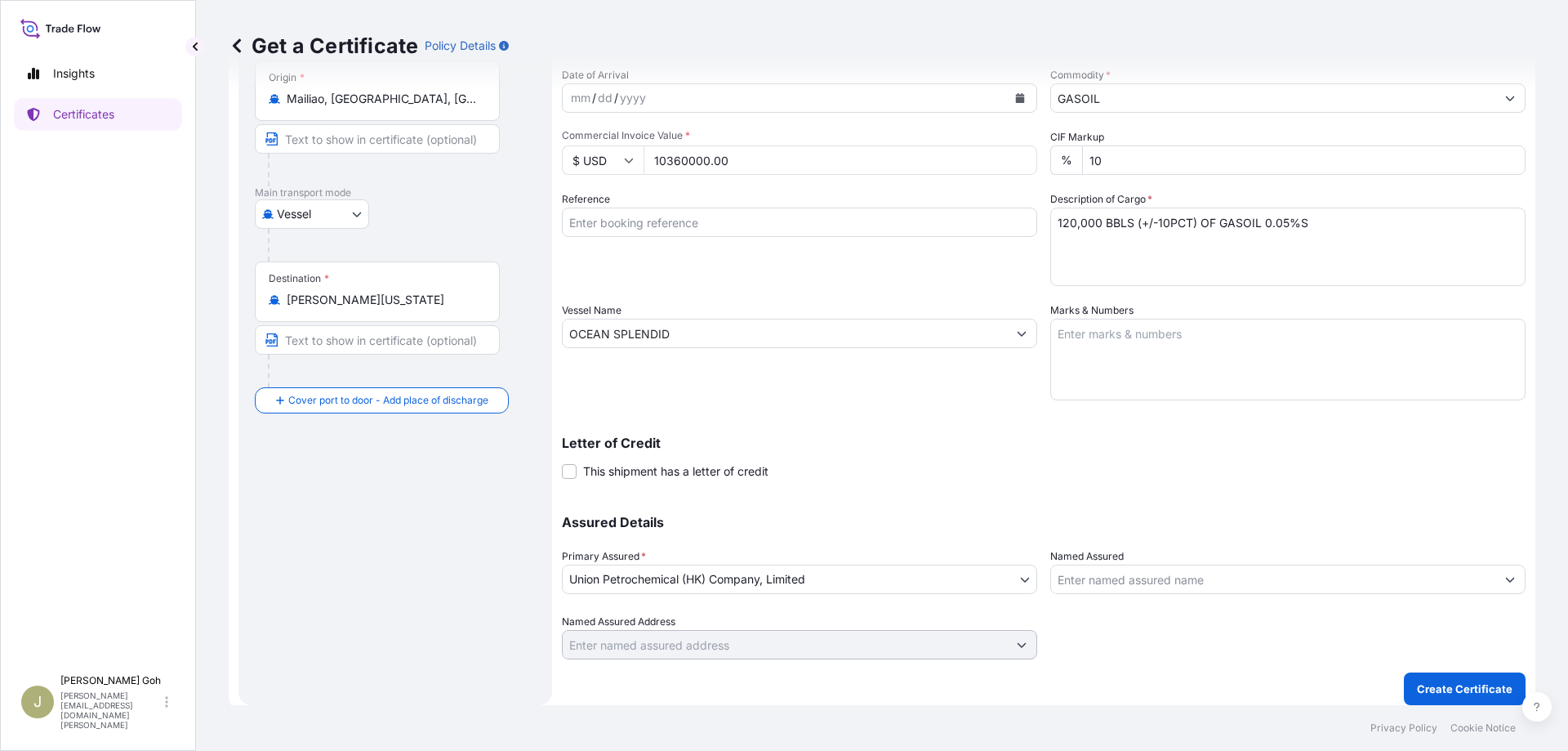
click at [715, 253] on div "Reference" at bounding box center [800, 239] width 476 height 94
click at [1482, 684] on p "Create Certificate" at bounding box center [1464, 689] width 95 height 17
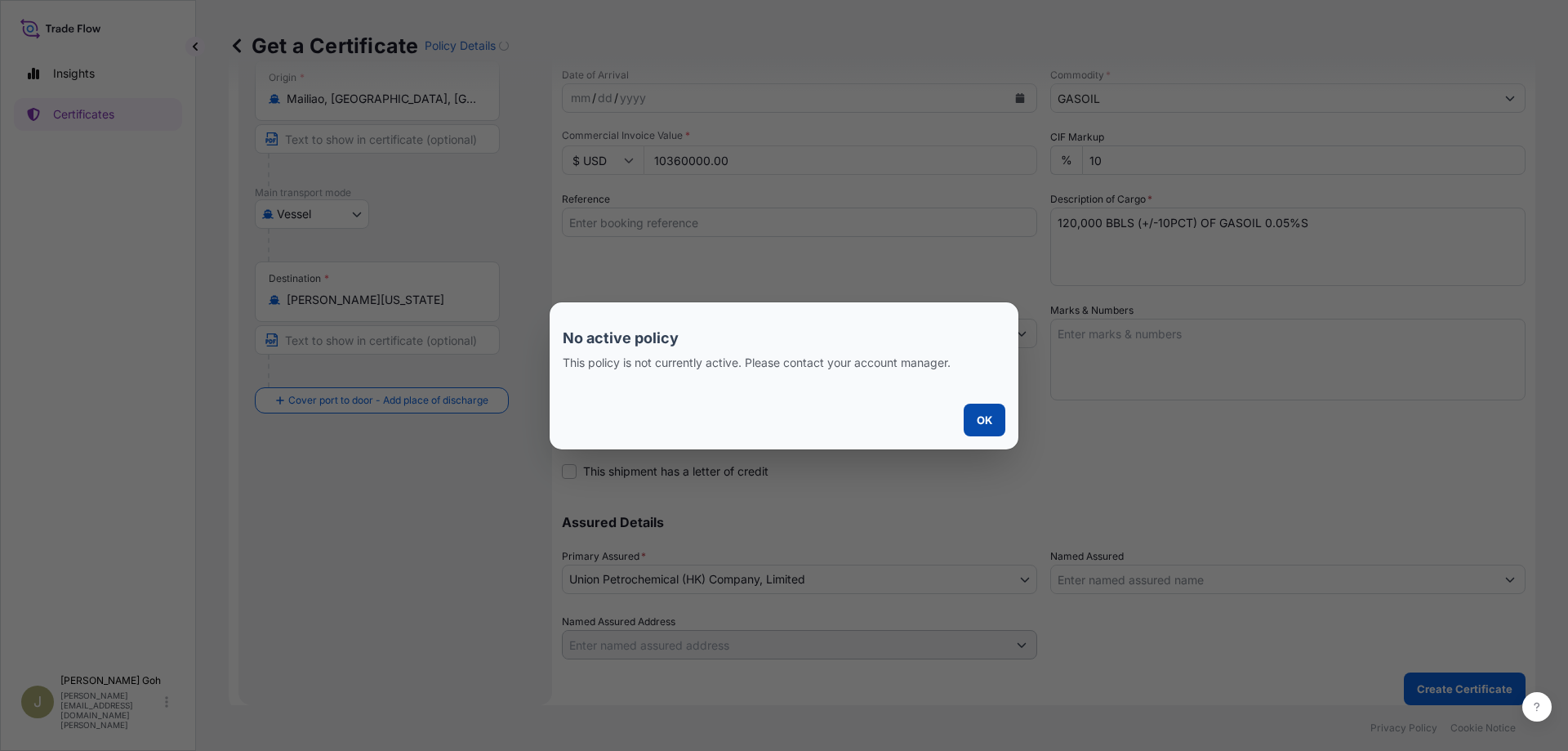
click at [977, 424] on p "OK" at bounding box center [984, 420] width 16 height 17
